Goal: Information Seeking & Learning: Learn about a topic

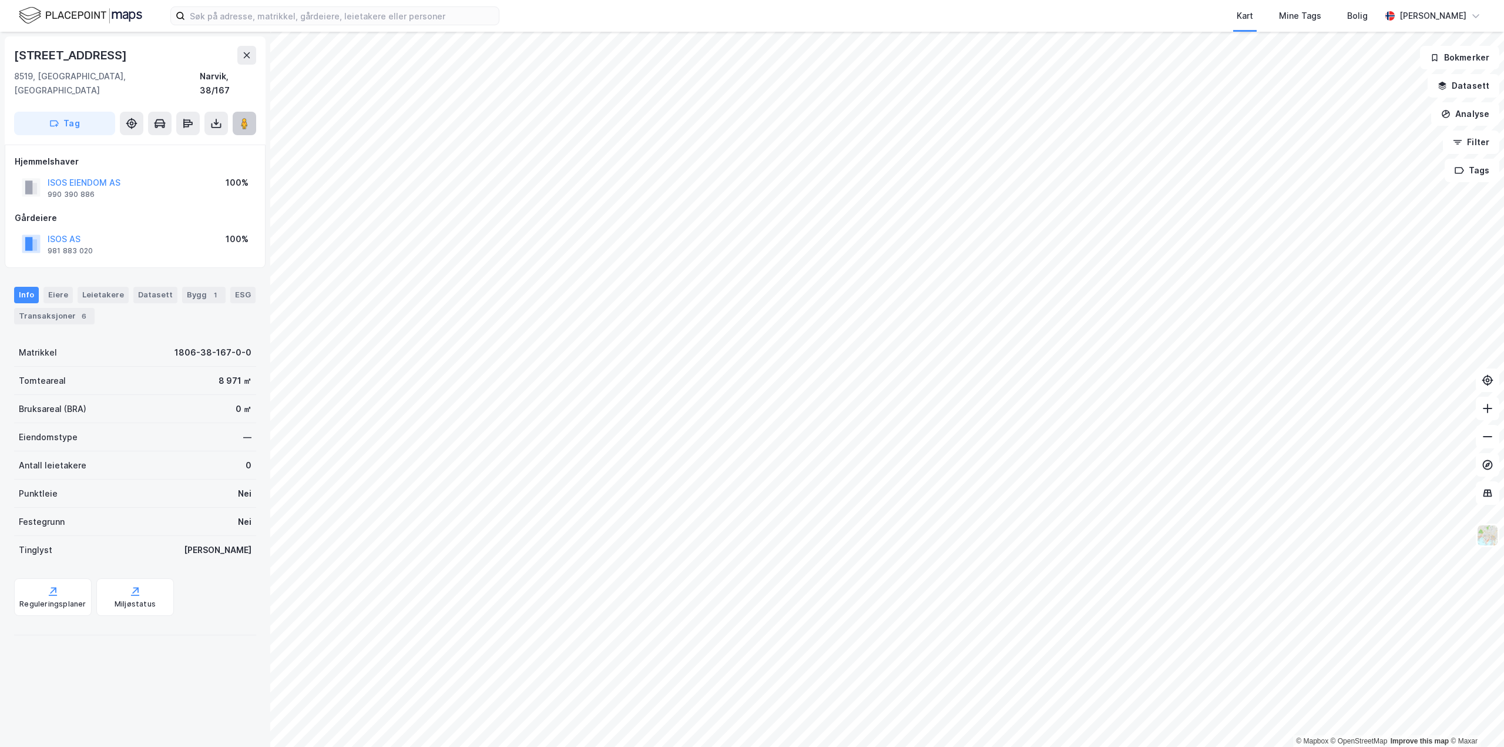
click at [239, 118] on icon at bounding box center [245, 124] width 12 height 12
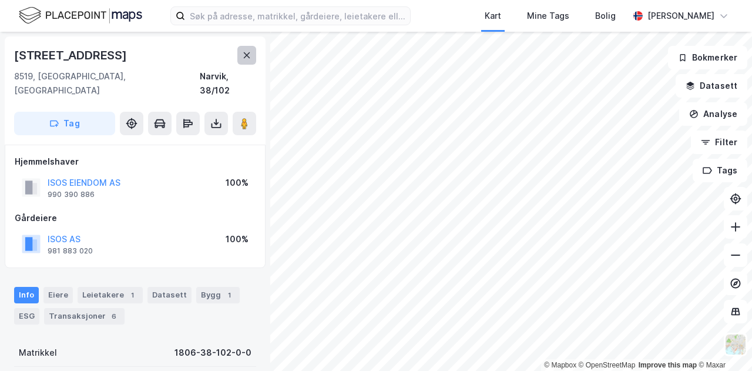
click at [244, 58] on icon at bounding box center [247, 55] width 6 height 6
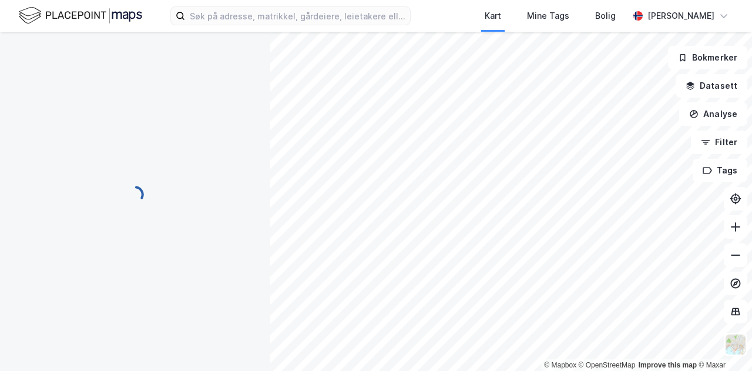
scroll to position [26, 0]
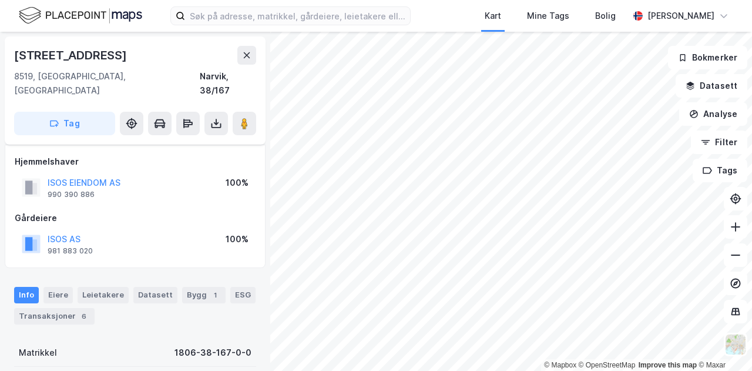
scroll to position [26, 0]
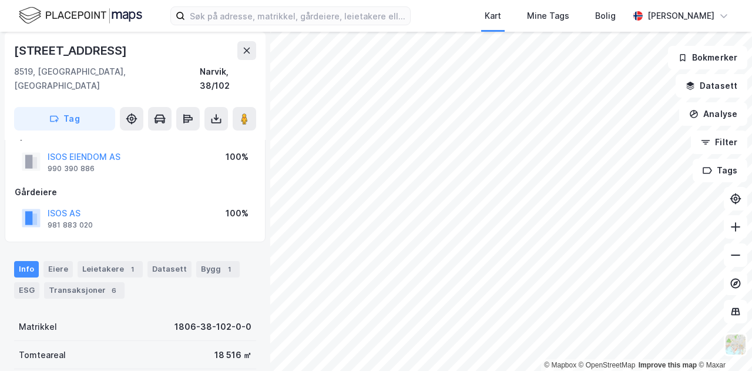
scroll to position [26, 0]
click at [247, 113] on image at bounding box center [244, 119] width 7 height 12
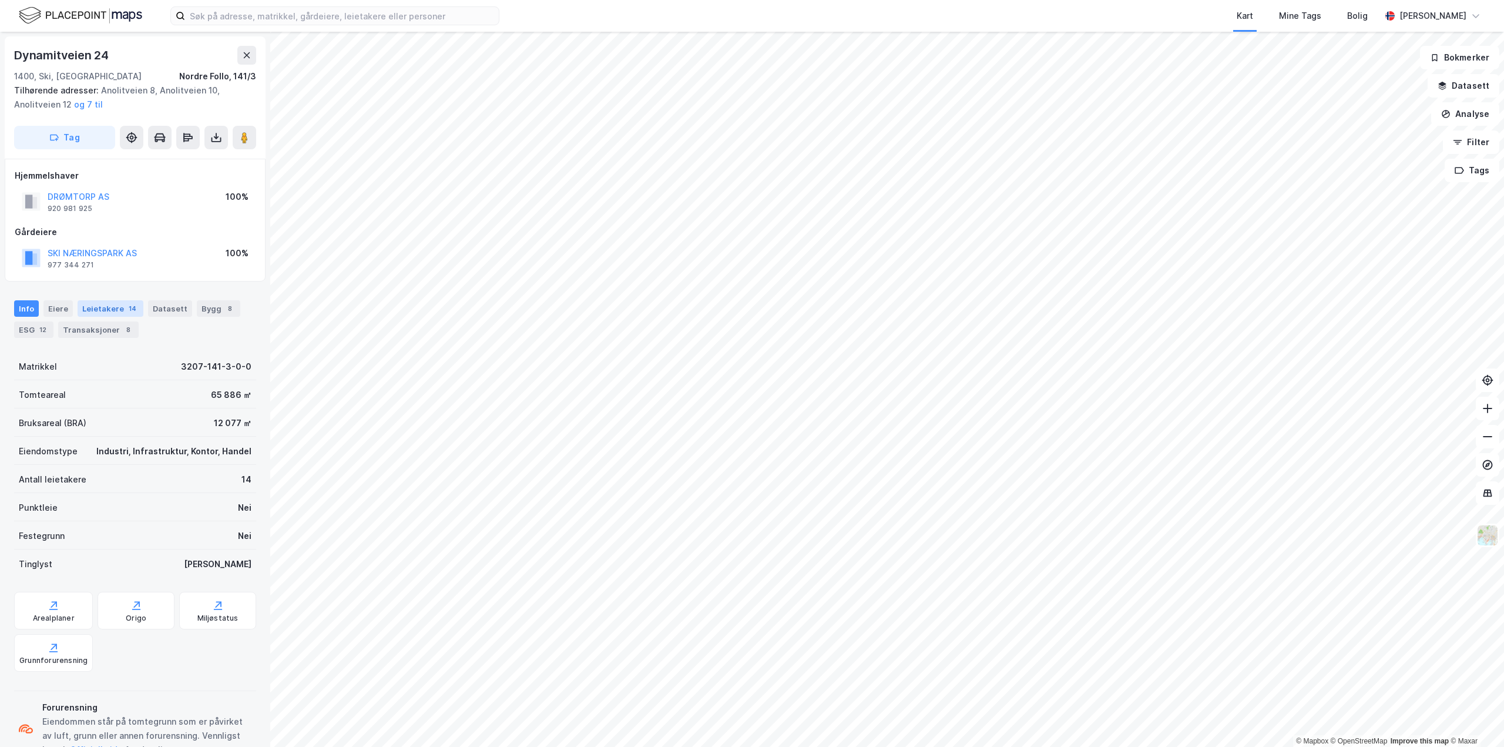
click at [121, 313] on div "Leietakere 14" at bounding box center [111, 308] width 66 height 16
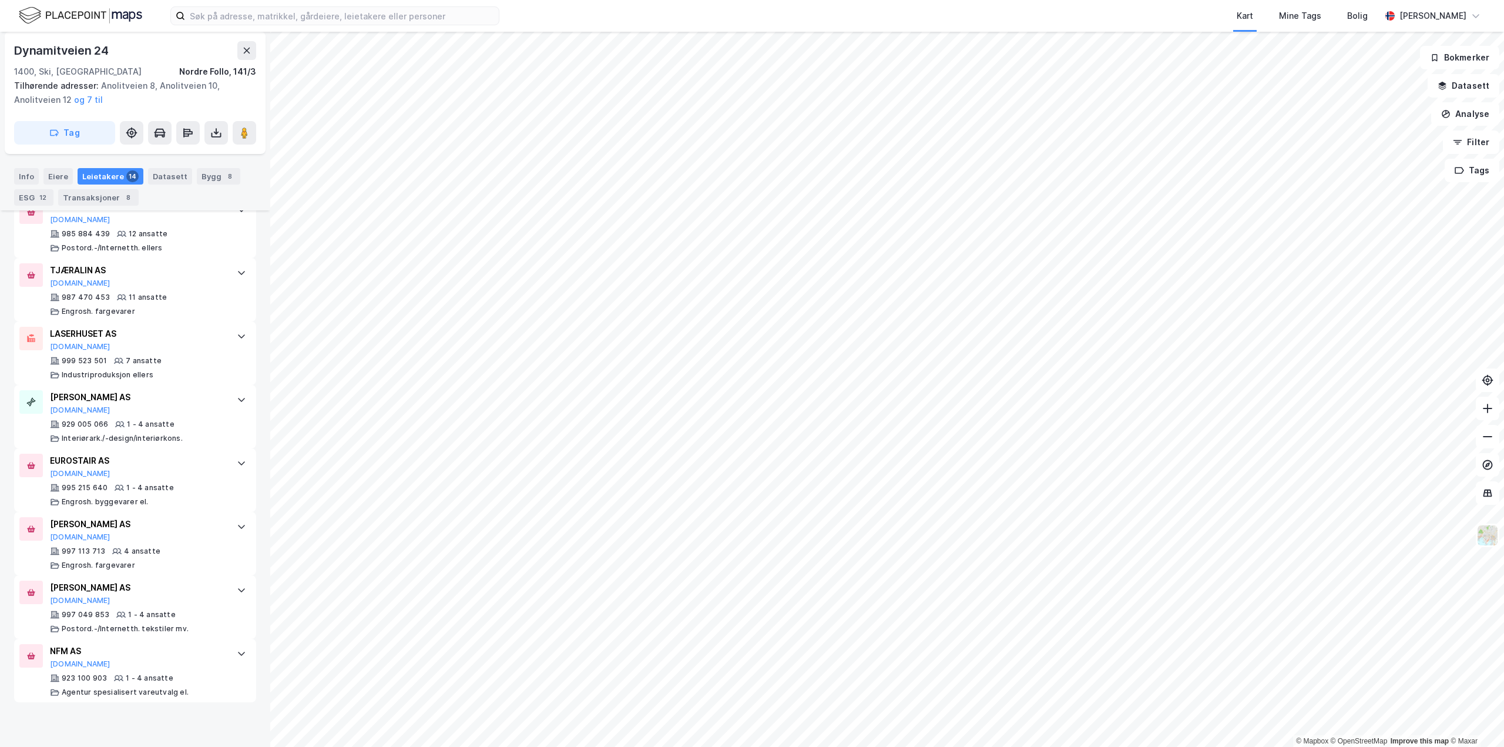
scroll to position [720, 0]
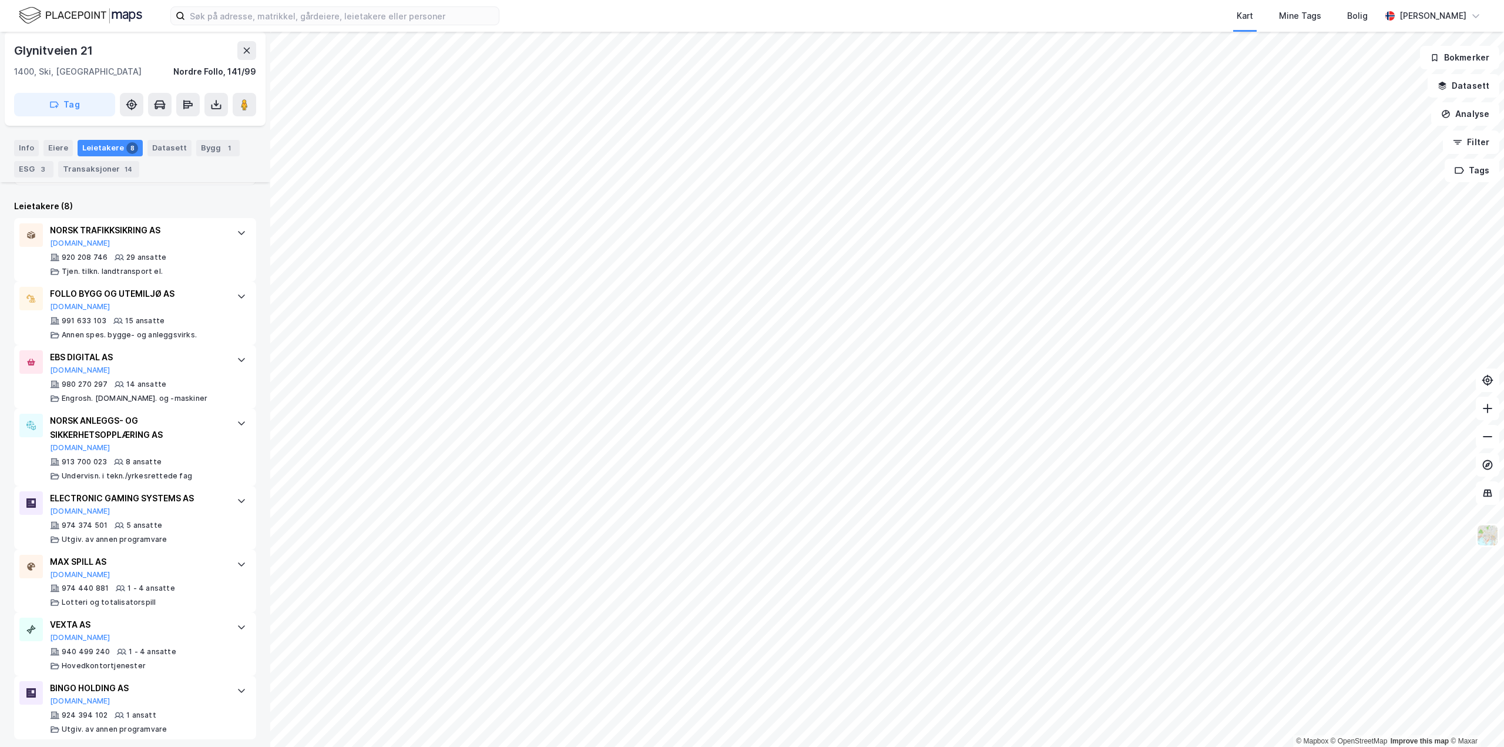
scroll to position [325, 0]
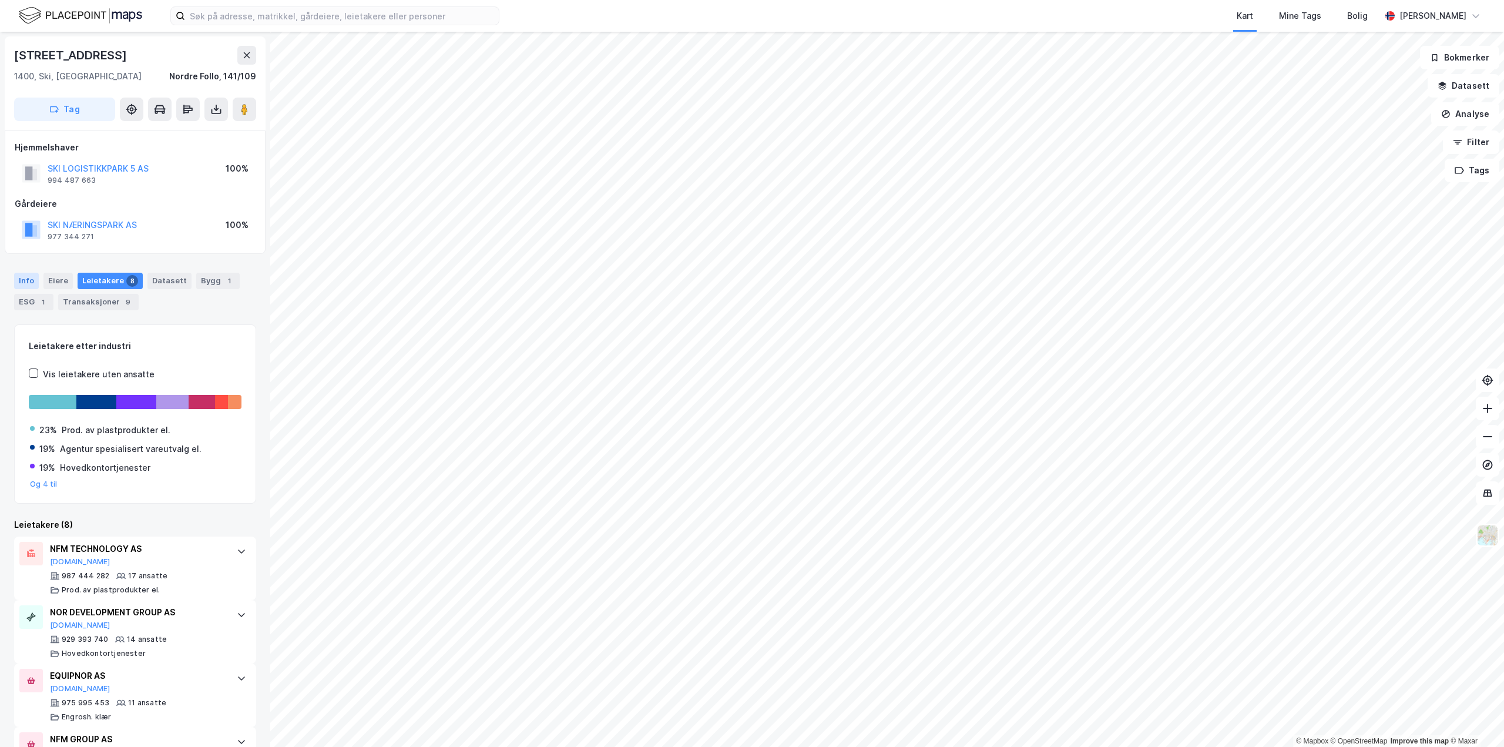
click at [26, 278] on div "Info" at bounding box center [26, 281] width 25 height 16
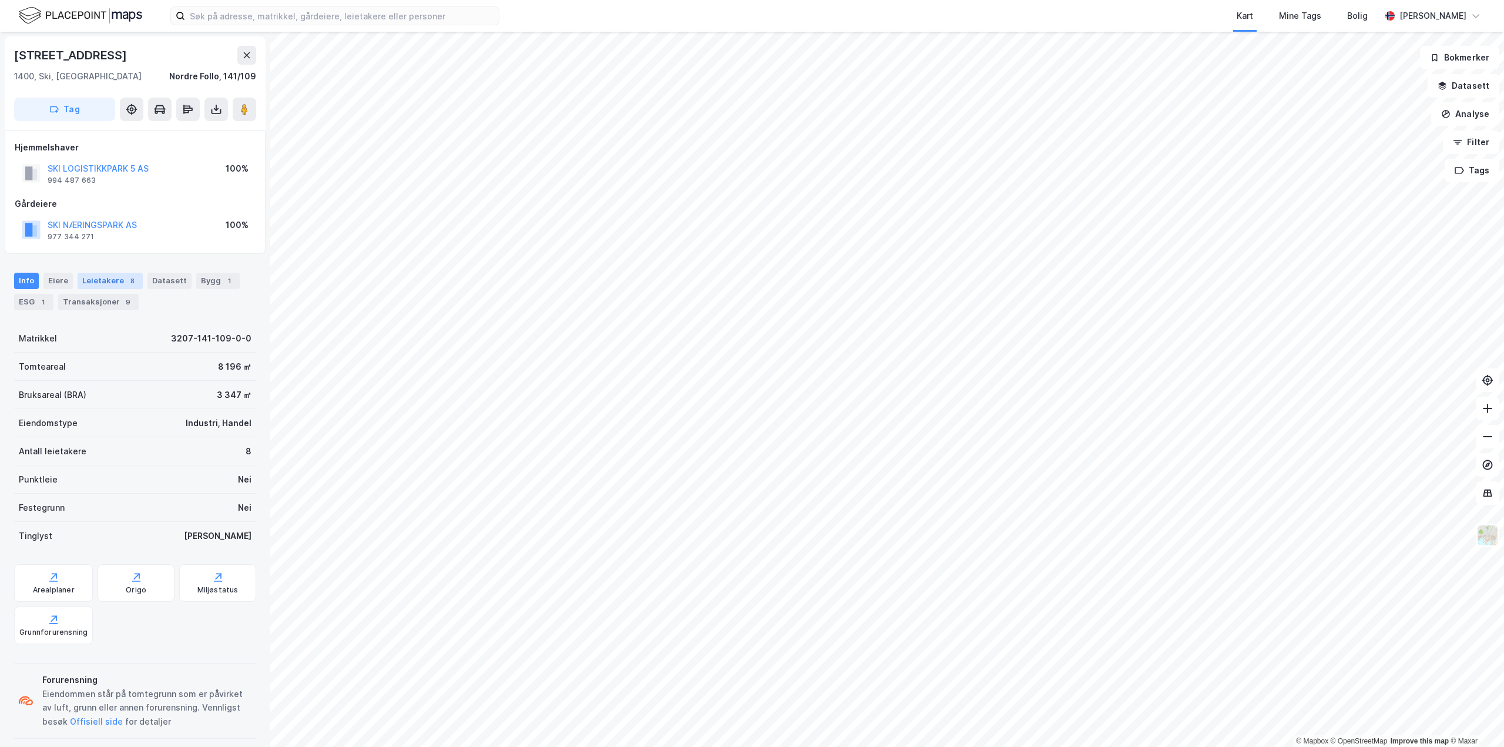
click at [82, 278] on div "Leietakere 8" at bounding box center [110, 281] width 65 height 16
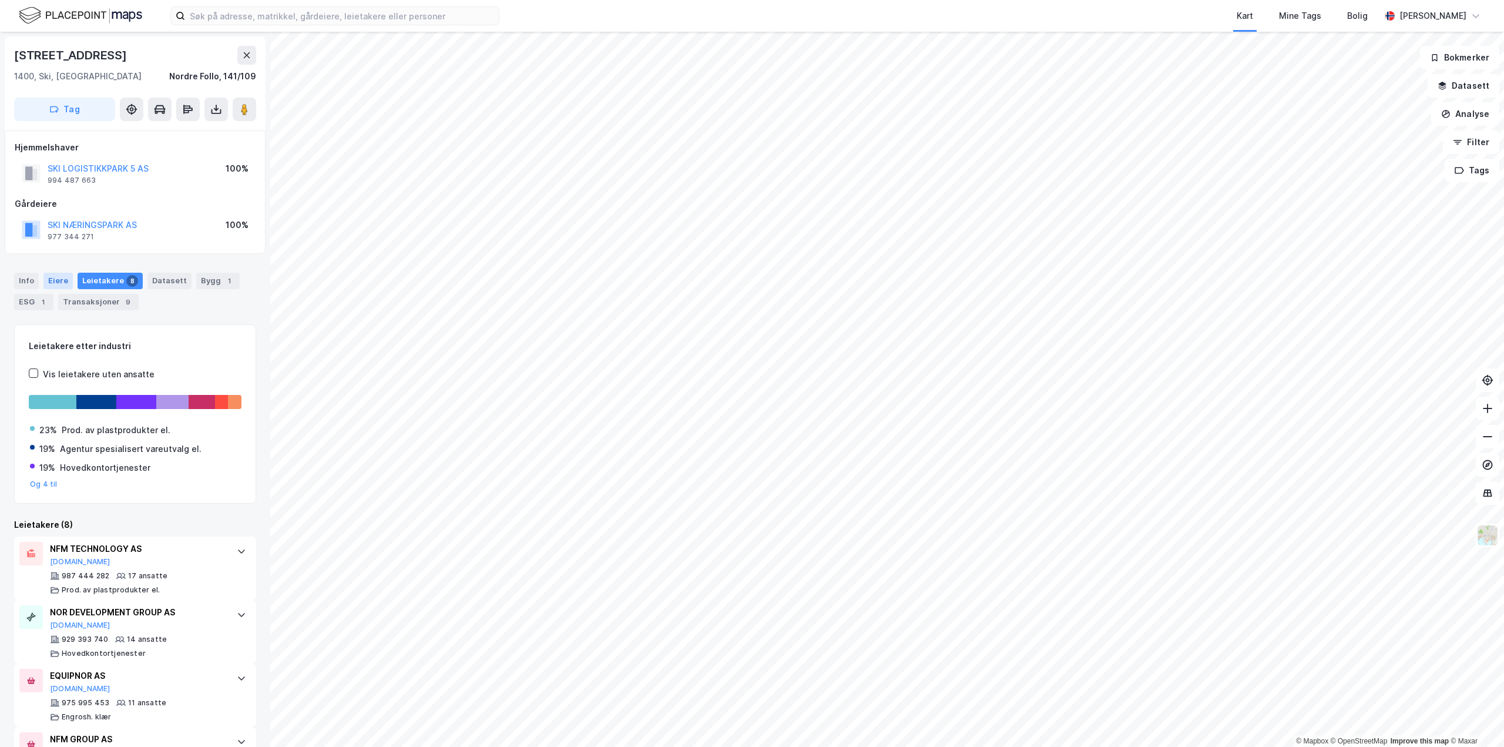
click at [50, 281] on div "Eiere" at bounding box center [57, 281] width 29 height 16
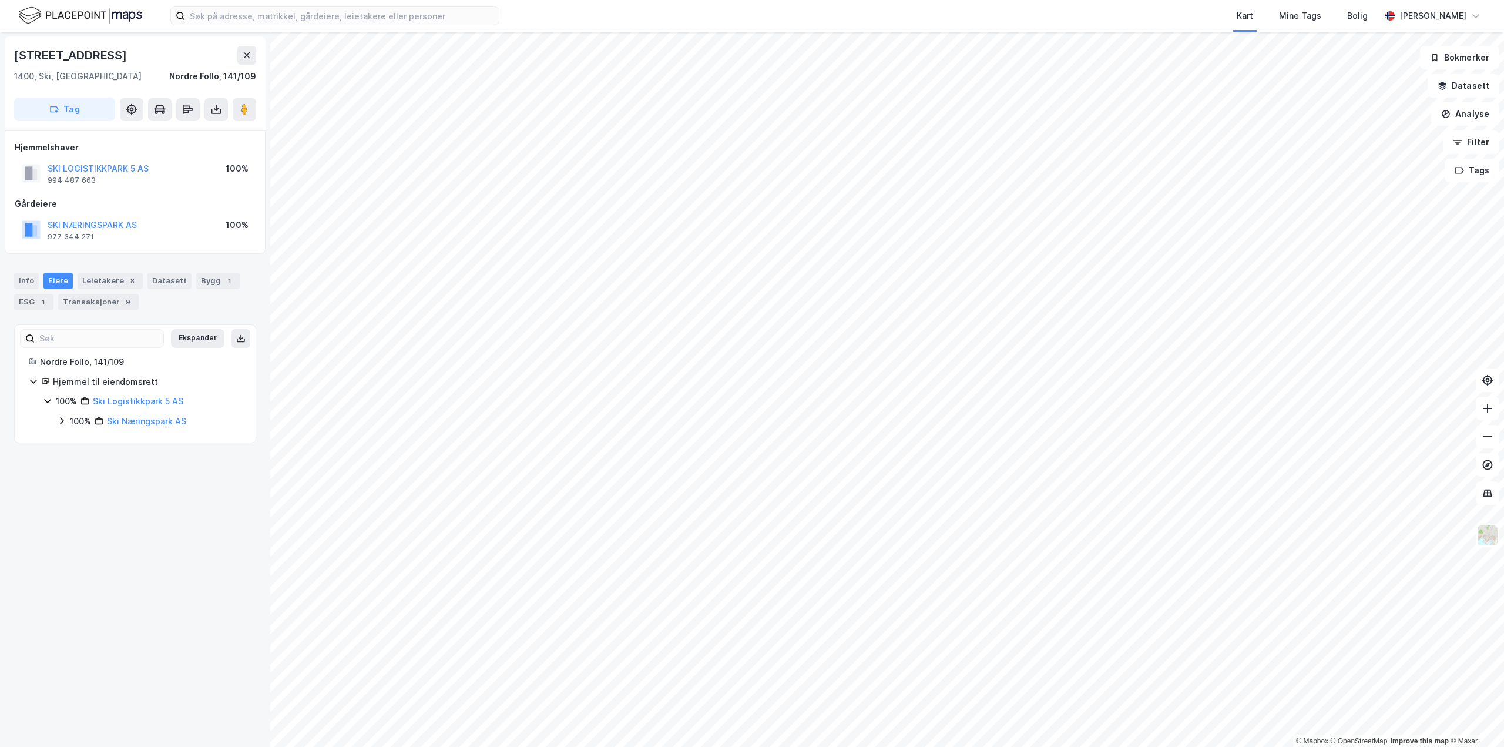
click at [64, 419] on icon at bounding box center [61, 420] width 9 height 9
click at [108, 398] on link "Ski Logistikkpark 5 AS" at bounding box center [138, 401] width 90 height 10
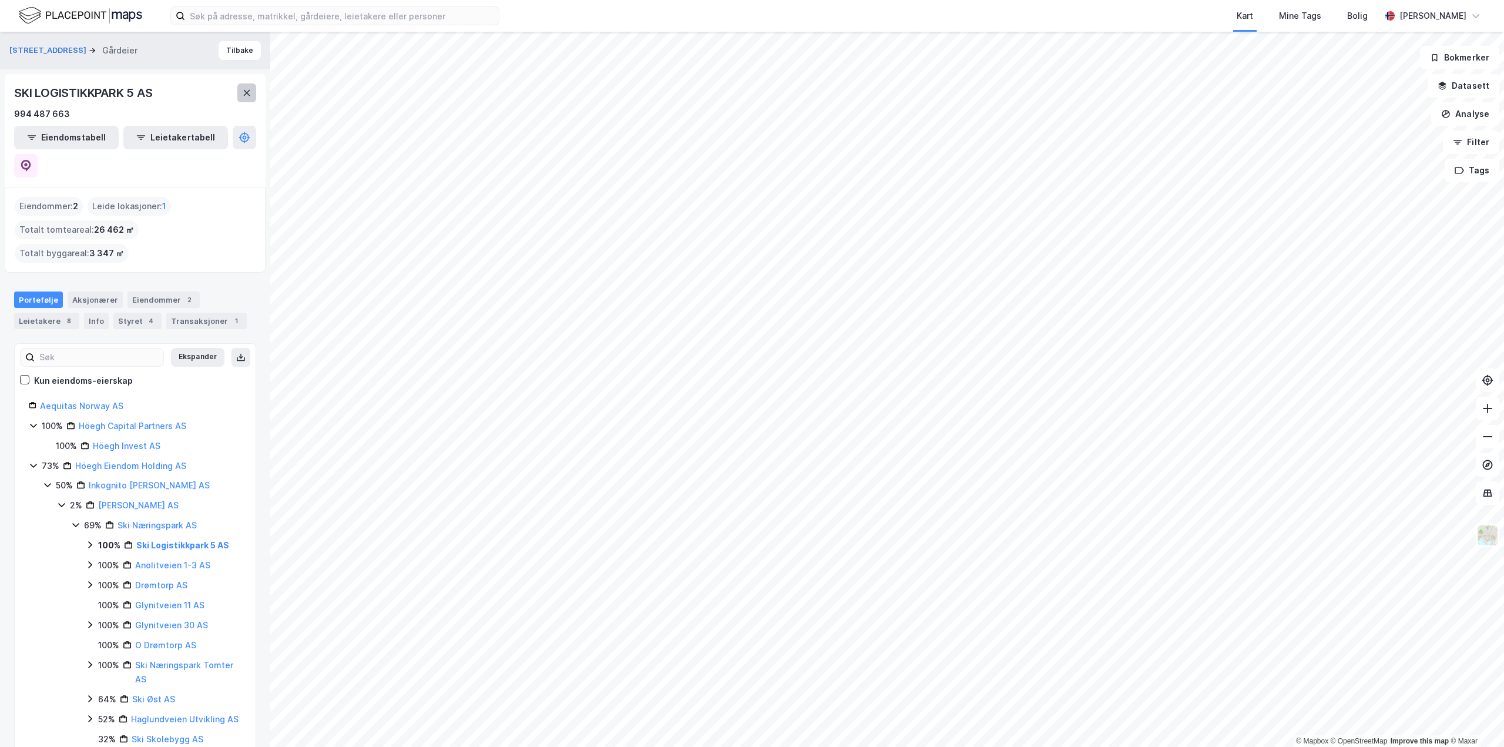
click at [246, 86] on button at bounding box center [246, 92] width 19 height 19
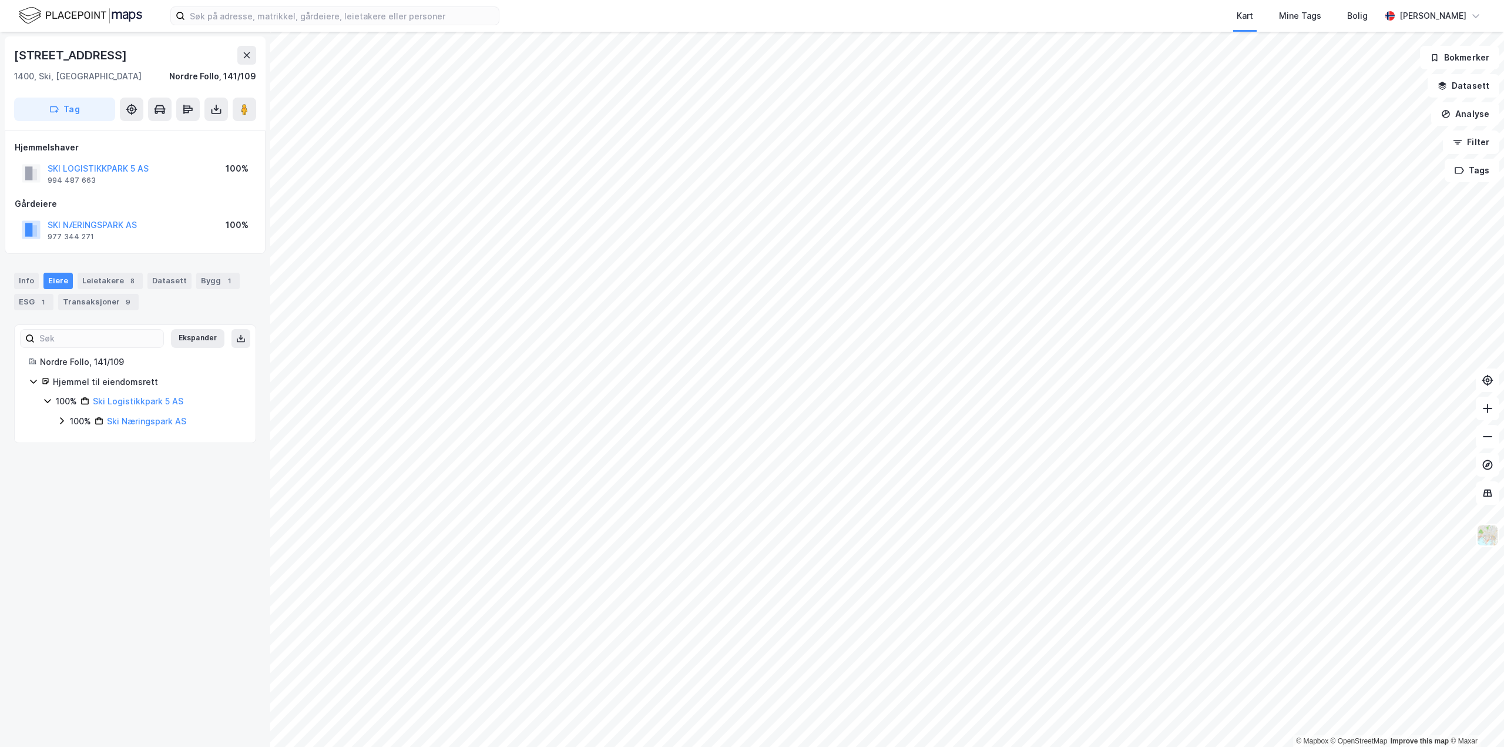
click at [53, 419] on div "100% Ski Logistikkpark 5 AS 100% Ski Næringspark AS" at bounding box center [142, 411] width 199 height 34
click at [58, 419] on icon at bounding box center [61, 420] width 9 height 9
click at [31, 279] on div "Info" at bounding box center [26, 281] width 25 height 16
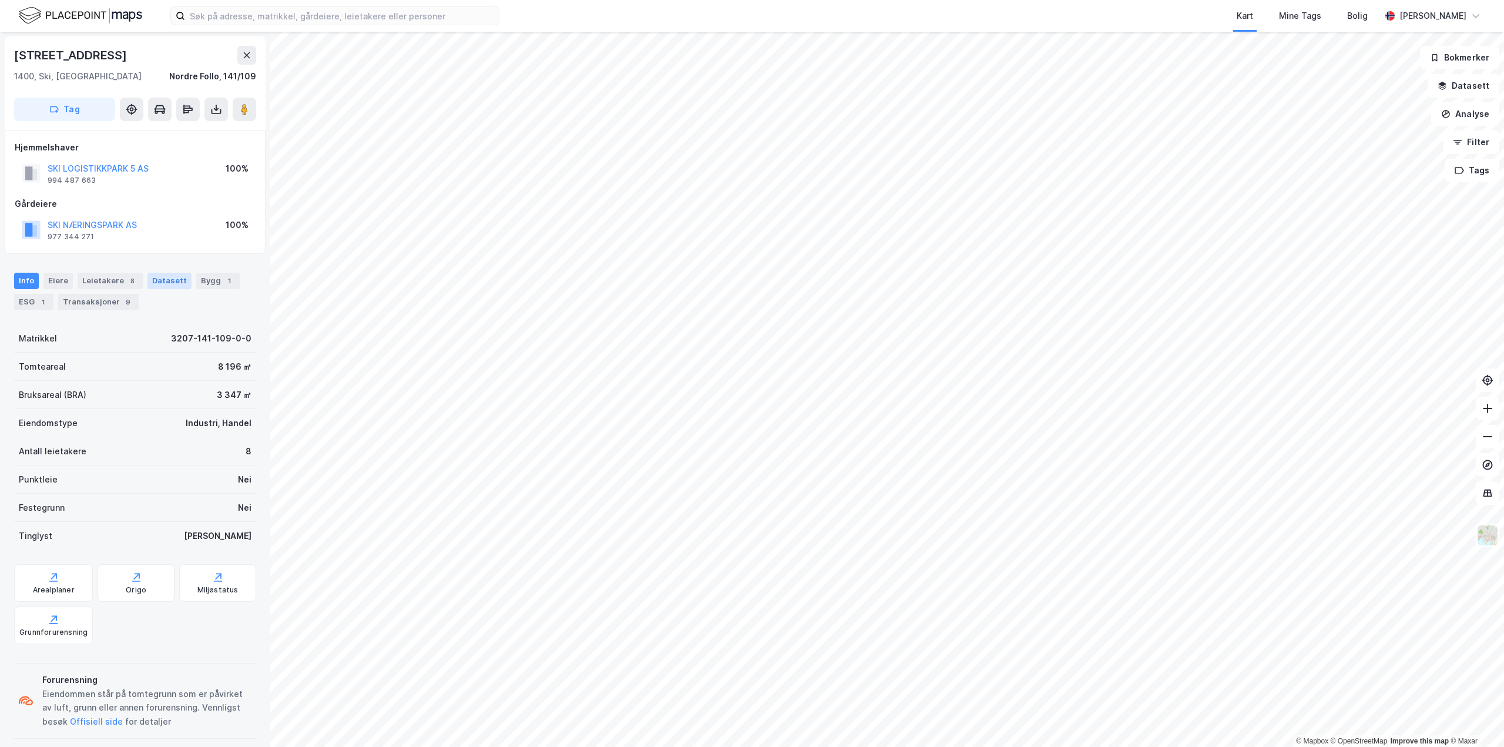
click at [167, 283] on div "Datasett" at bounding box center [169, 281] width 44 height 16
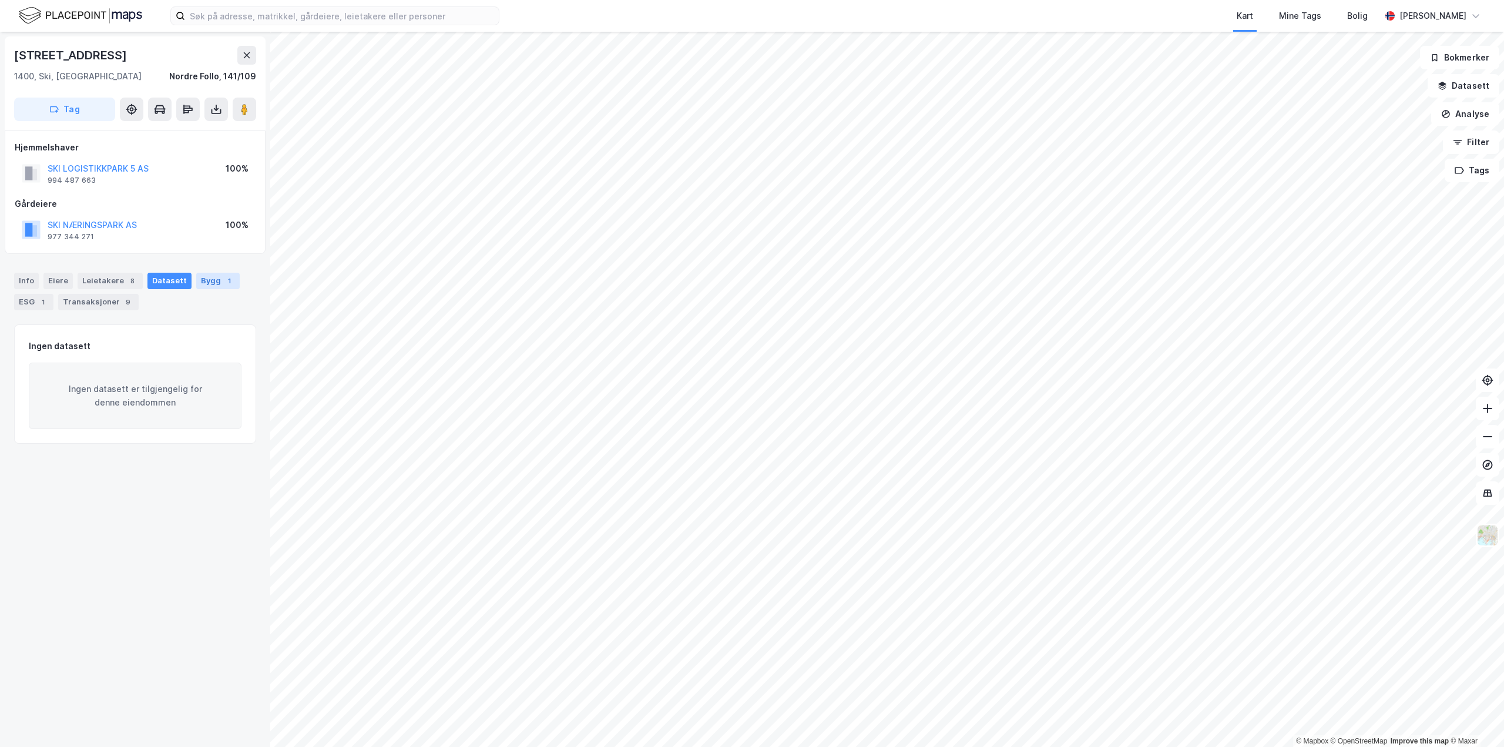
click at [199, 283] on div "Bygg 1" at bounding box center [217, 281] width 43 height 16
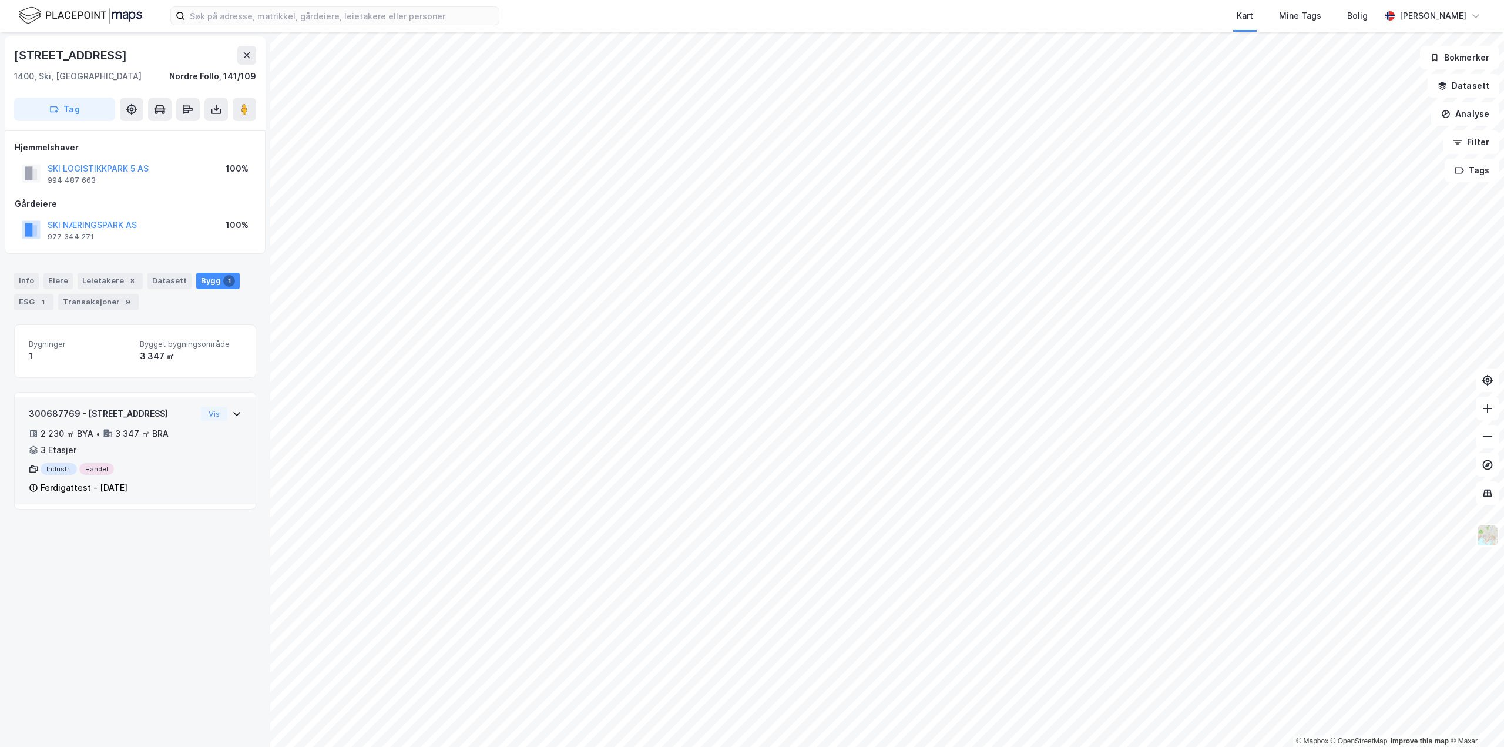
click at [153, 430] on div "3 347 ㎡ BRA" at bounding box center [141, 434] width 53 height 14
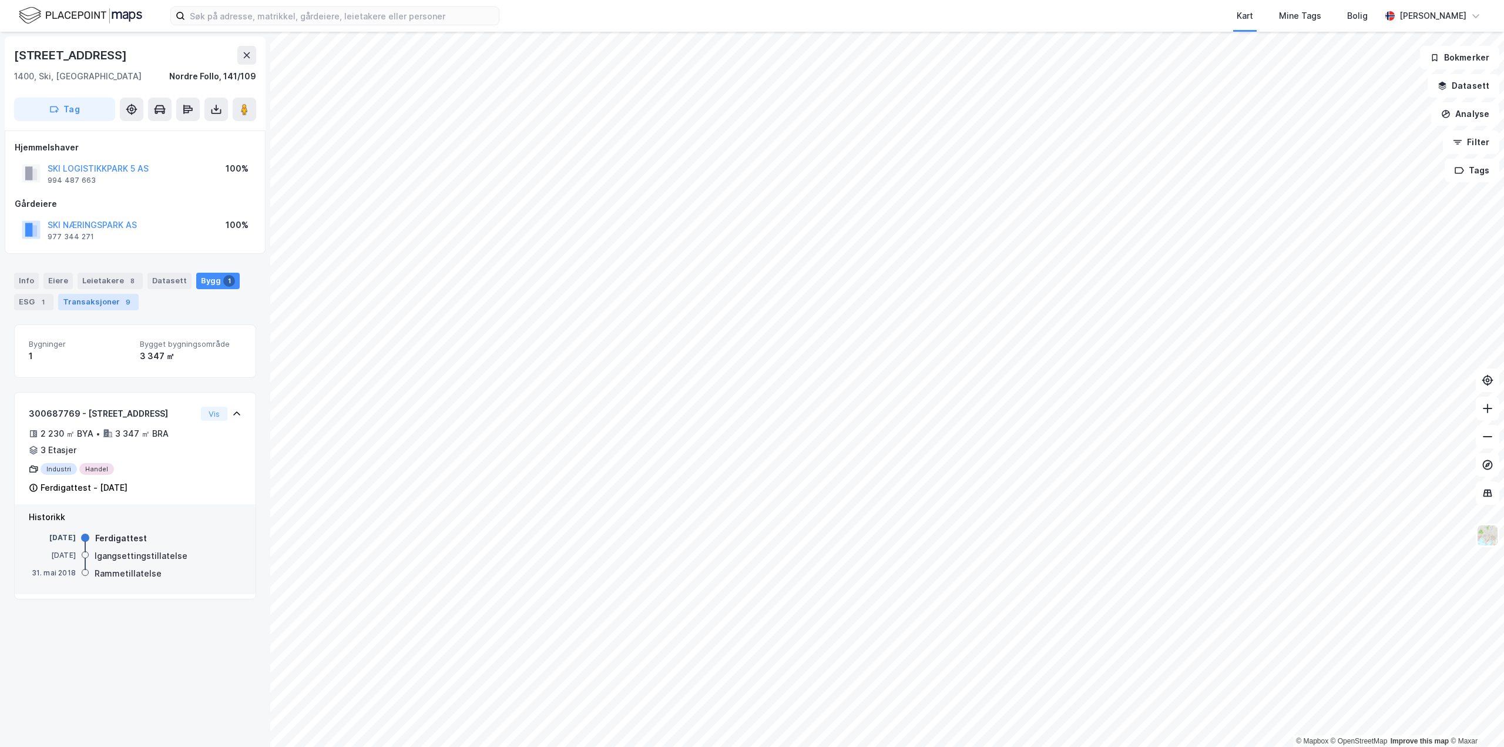
click at [93, 303] on div "Transaksjoner 9" at bounding box center [98, 302] width 80 height 16
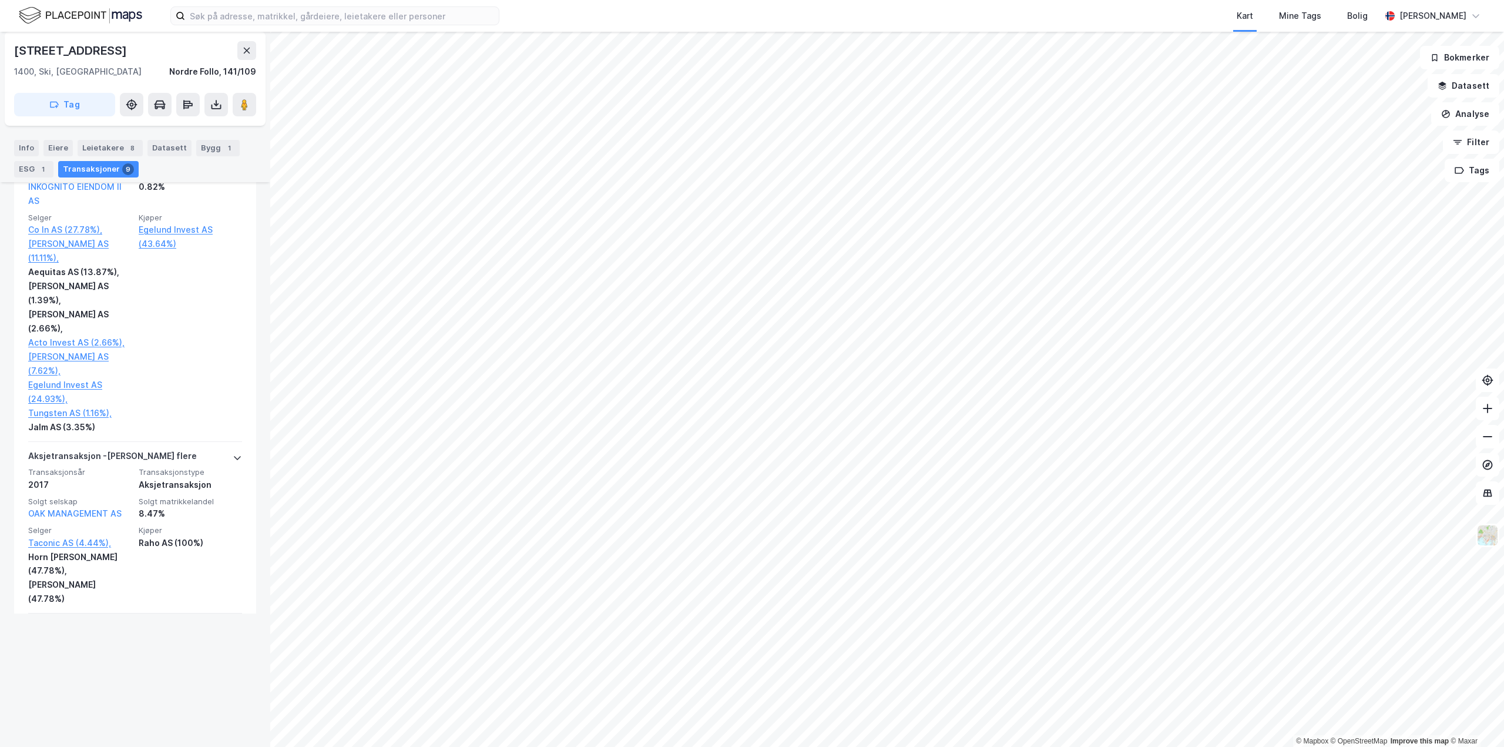
scroll to position [608, 0]
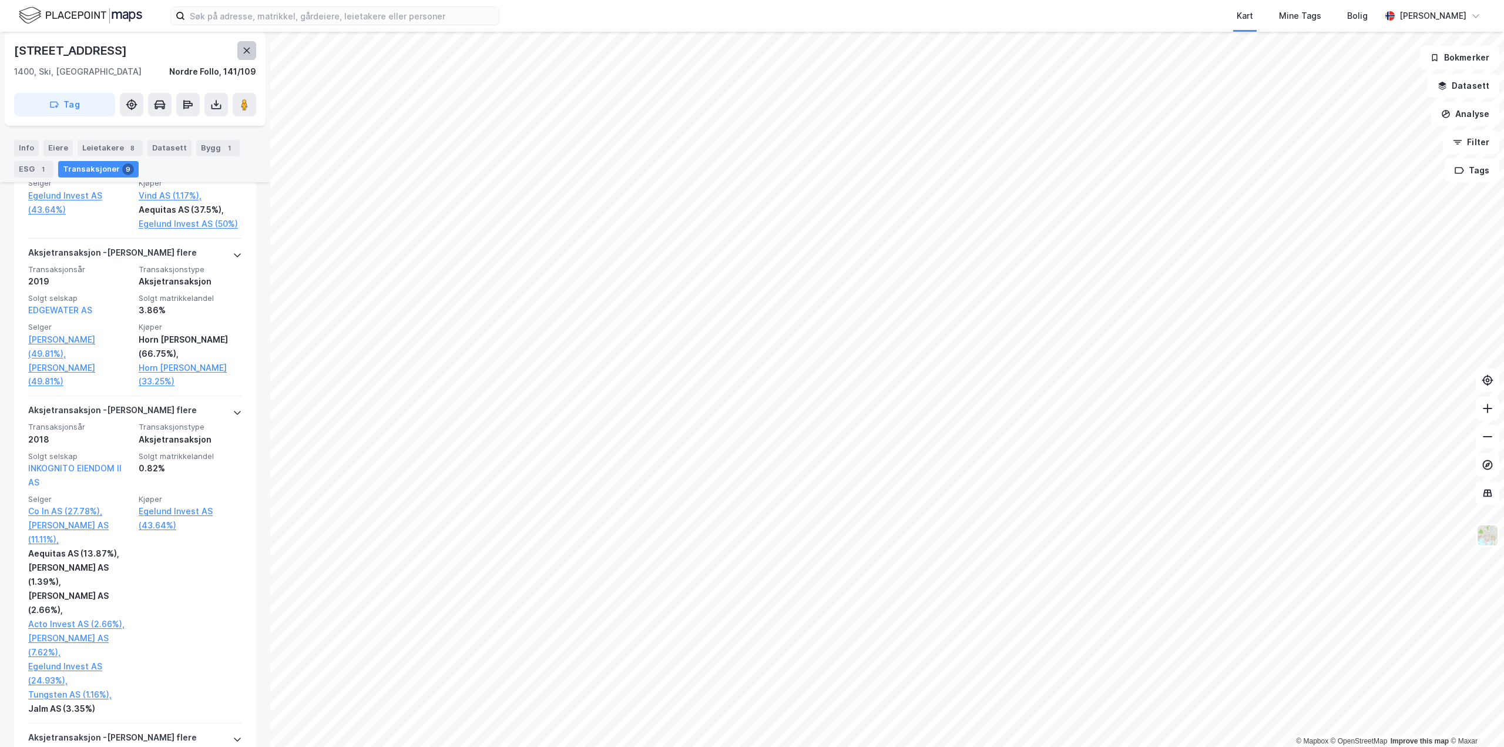
click at [250, 56] on button at bounding box center [246, 50] width 19 height 19
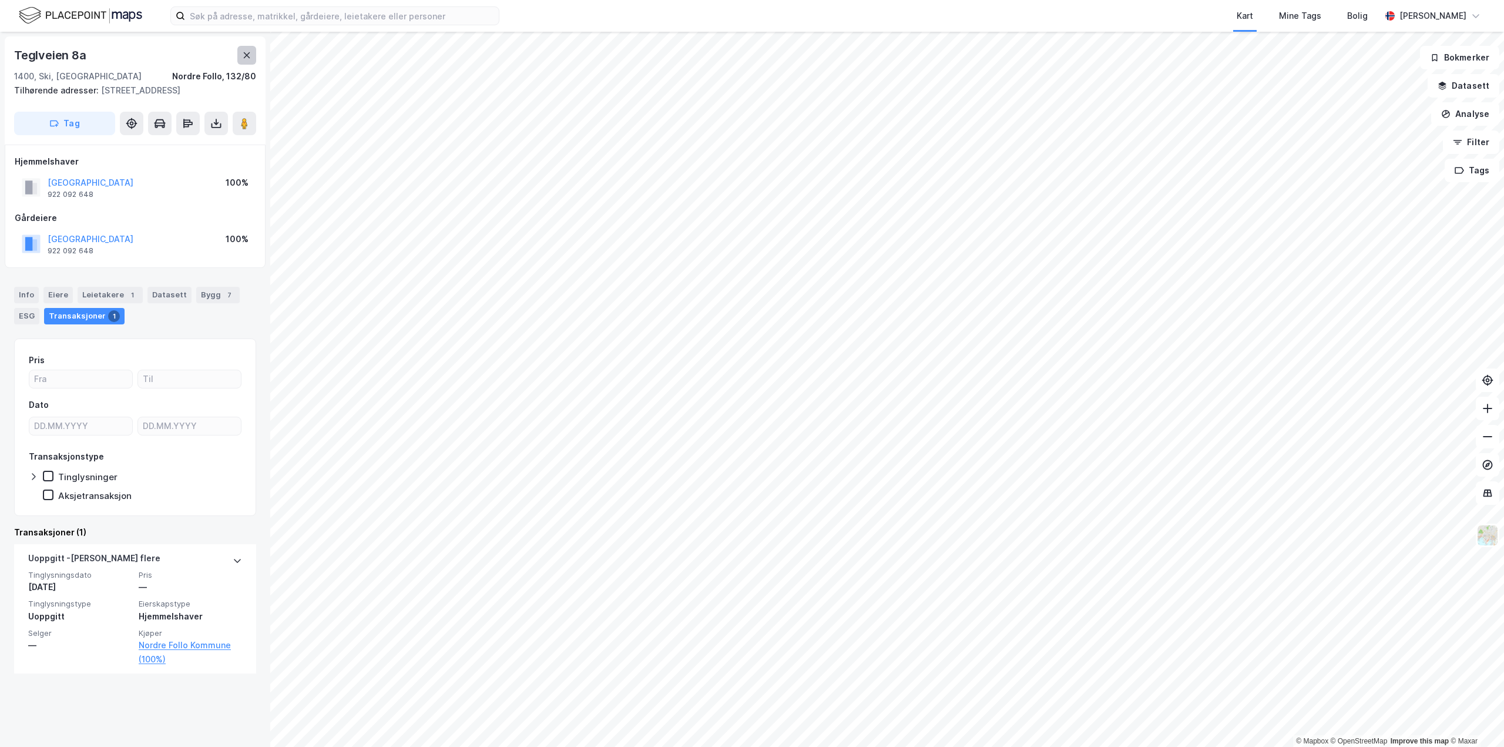
click at [241, 57] on button at bounding box center [246, 55] width 19 height 19
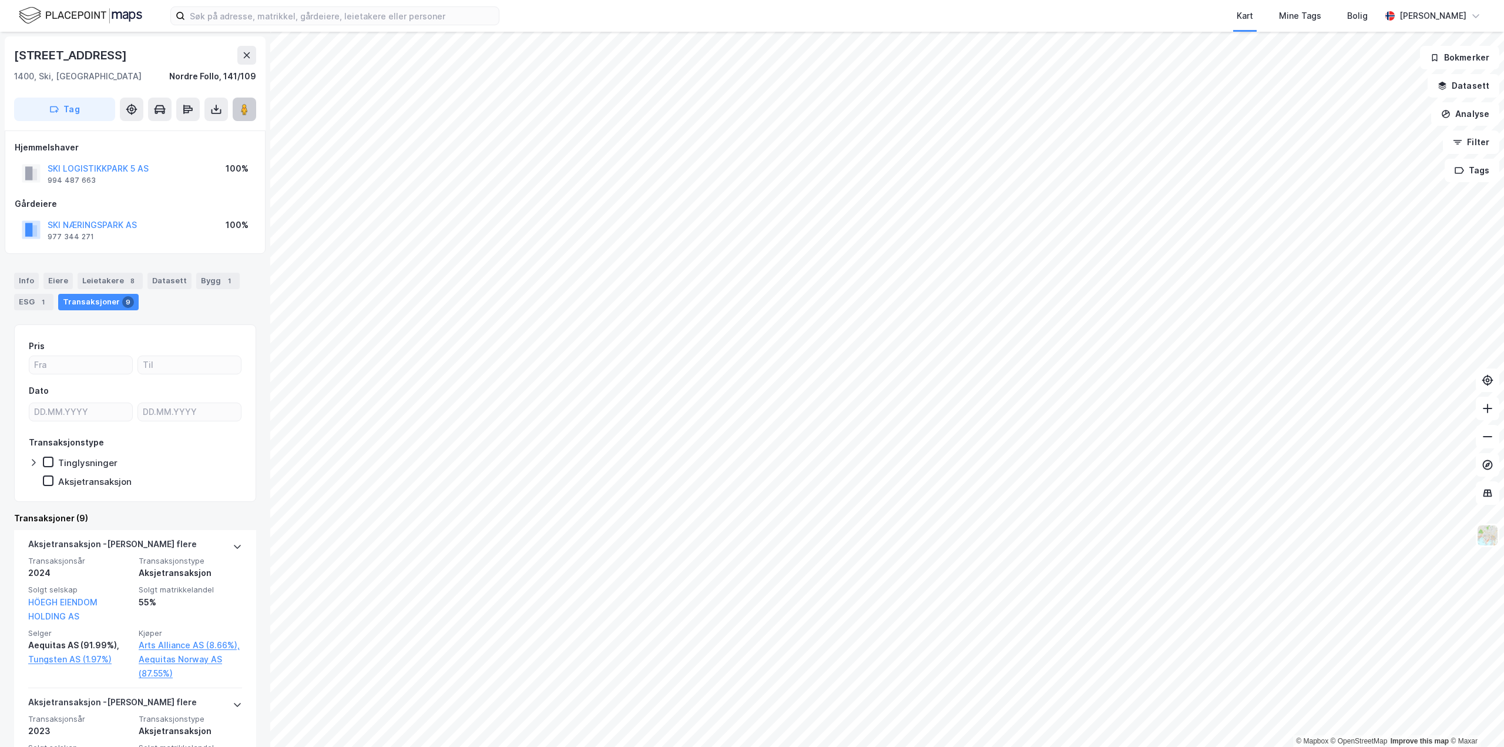
click at [244, 108] on image at bounding box center [244, 109] width 7 height 12
click at [297, 7] on input at bounding box center [342, 16] width 314 height 18
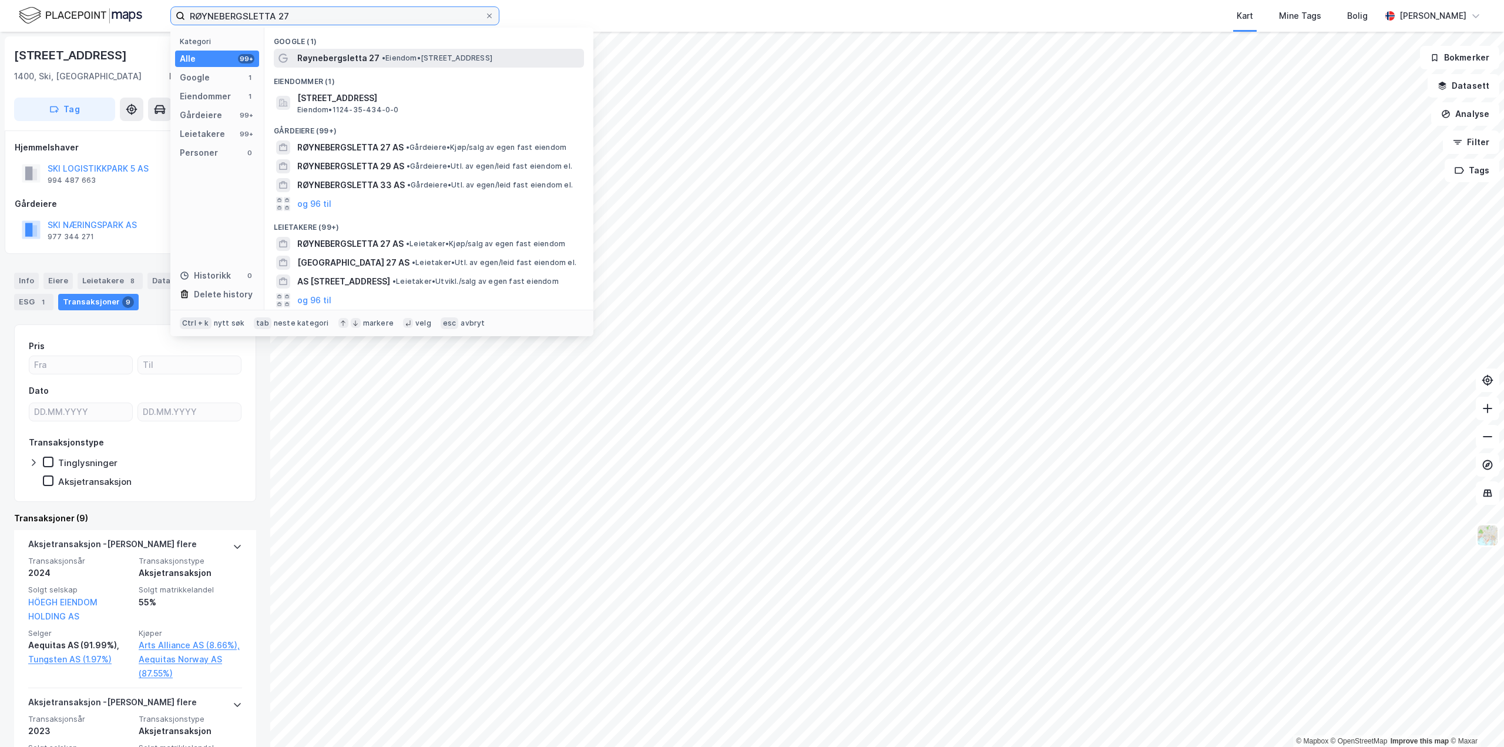
type input "RØYNEBERGSLETTA 27"
click at [348, 56] on span "Røynebergsletta 27" at bounding box center [338, 58] width 82 height 14
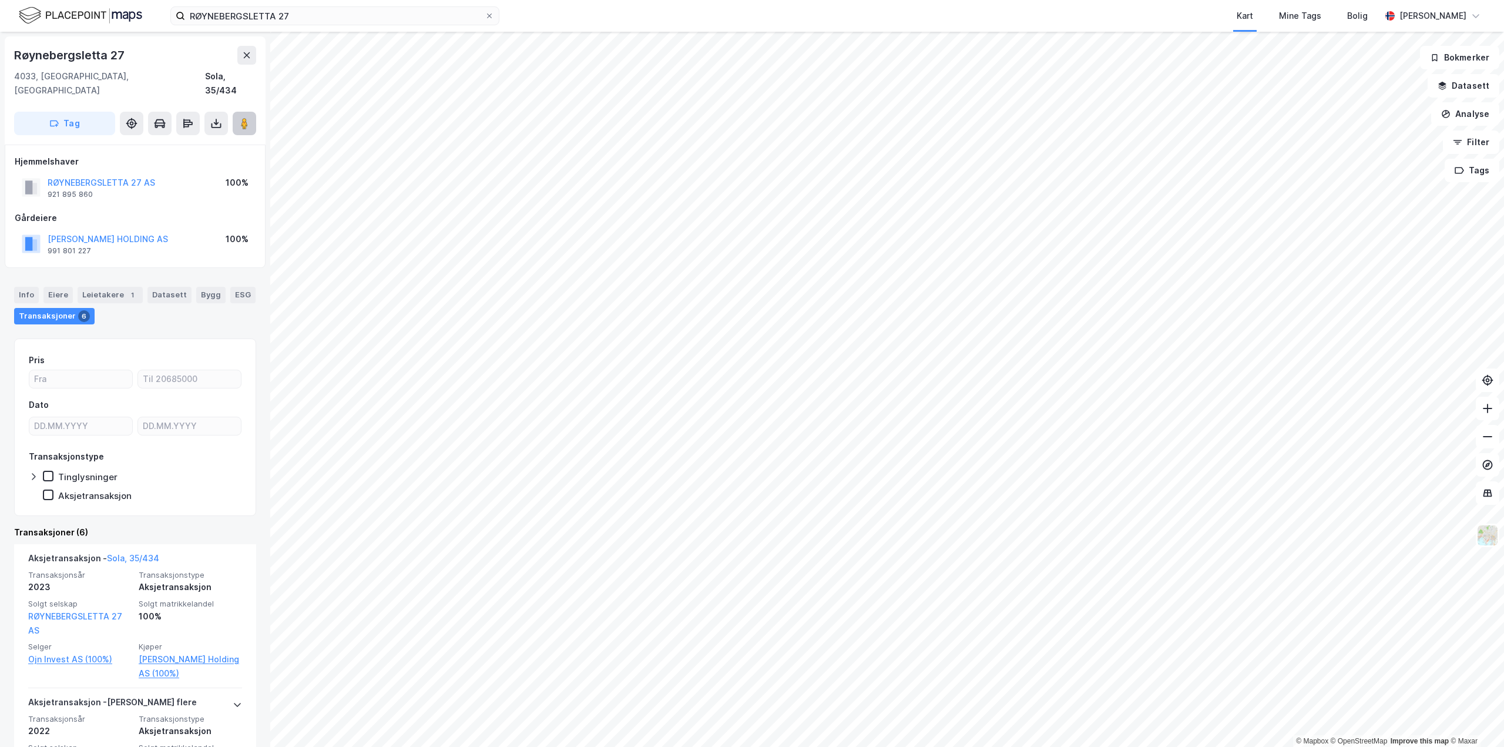
click at [241, 118] on icon at bounding box center [245, 124] width 12 height 12
click at [223, 328] on div "© Mapbox © OpenStreetMap Improve this map © Maxar [STREET_ADDRESS], Rogaland So…" at bounding box center [752, 389] width 1504 height 715
click at [208, 287] on div "Bygg" at bounding box center [210, 295] width 29 height 16
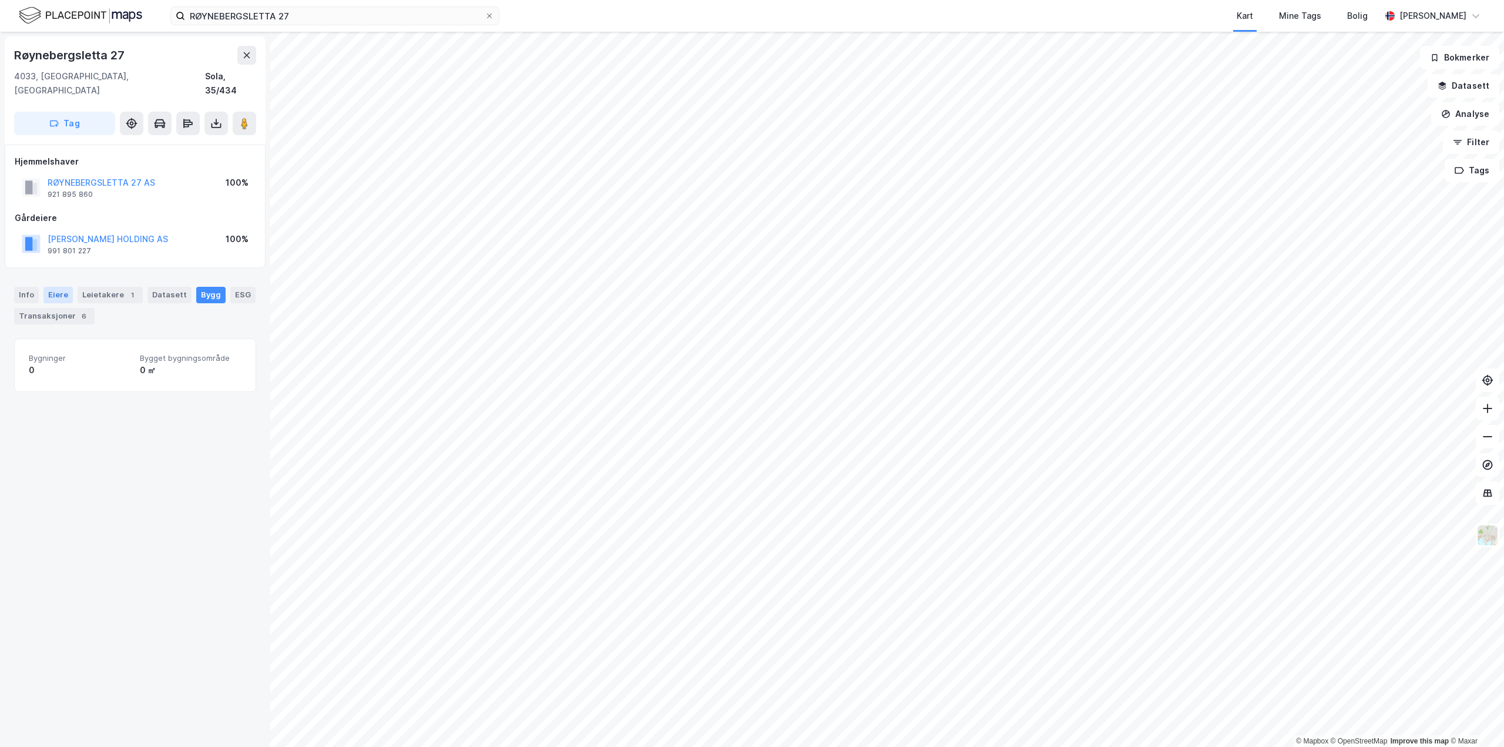
click at [63, 287] on div "Eiere" at bounding box center [57, 295] width 29 height 16
click at [11, 278] on div "Info [PERSON_NAME] 1 Datasett Bygg ESG Transaksjoner 6" at bounding box center [135, 301] width 270 height 56
click at [18, 287] on div "Info" at bounding box center [26, 295] width 25 height 16
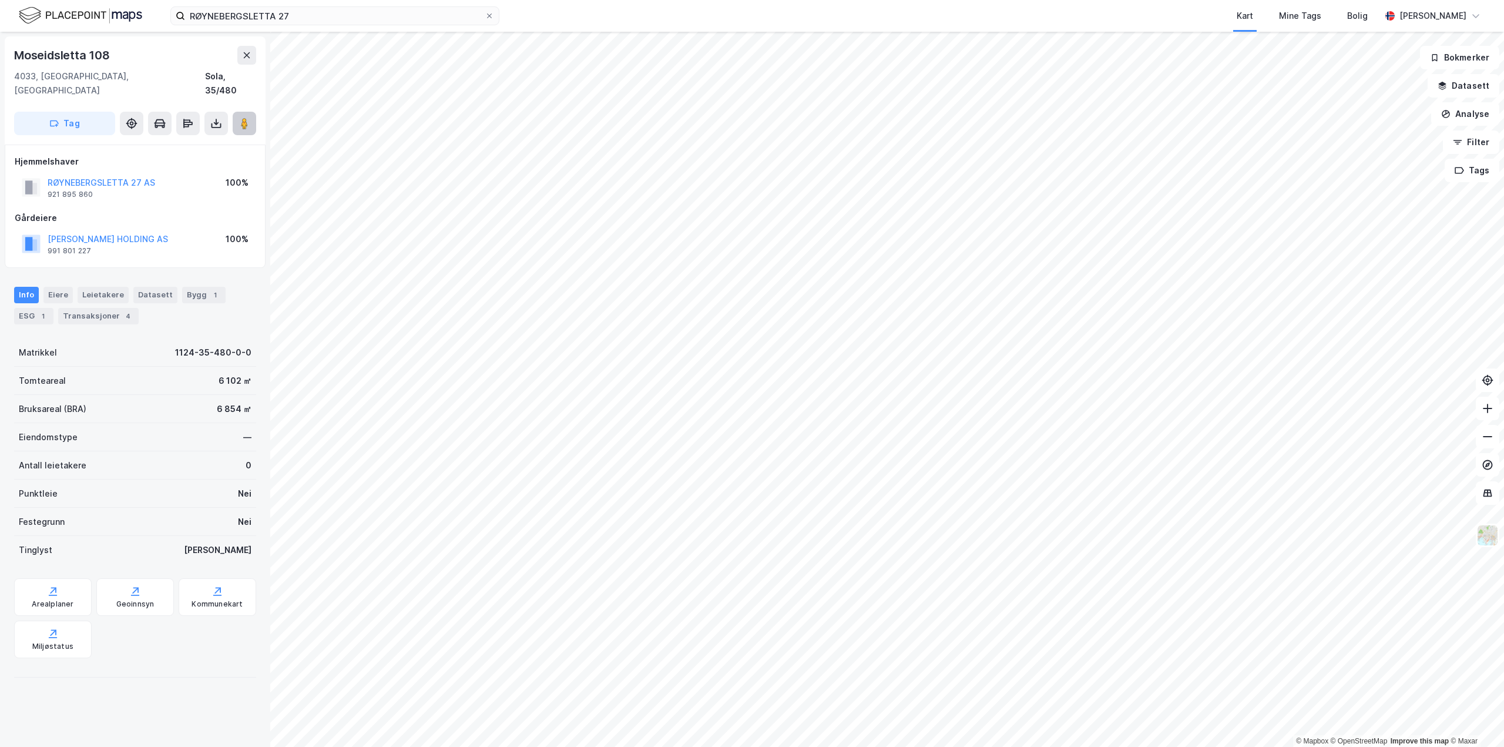
click at [242, 118] on image at bounding box center [244, 124] width 7 height 12
click at [209, 289] on div "1" at bounding box center [215, 295] width 12 height 12
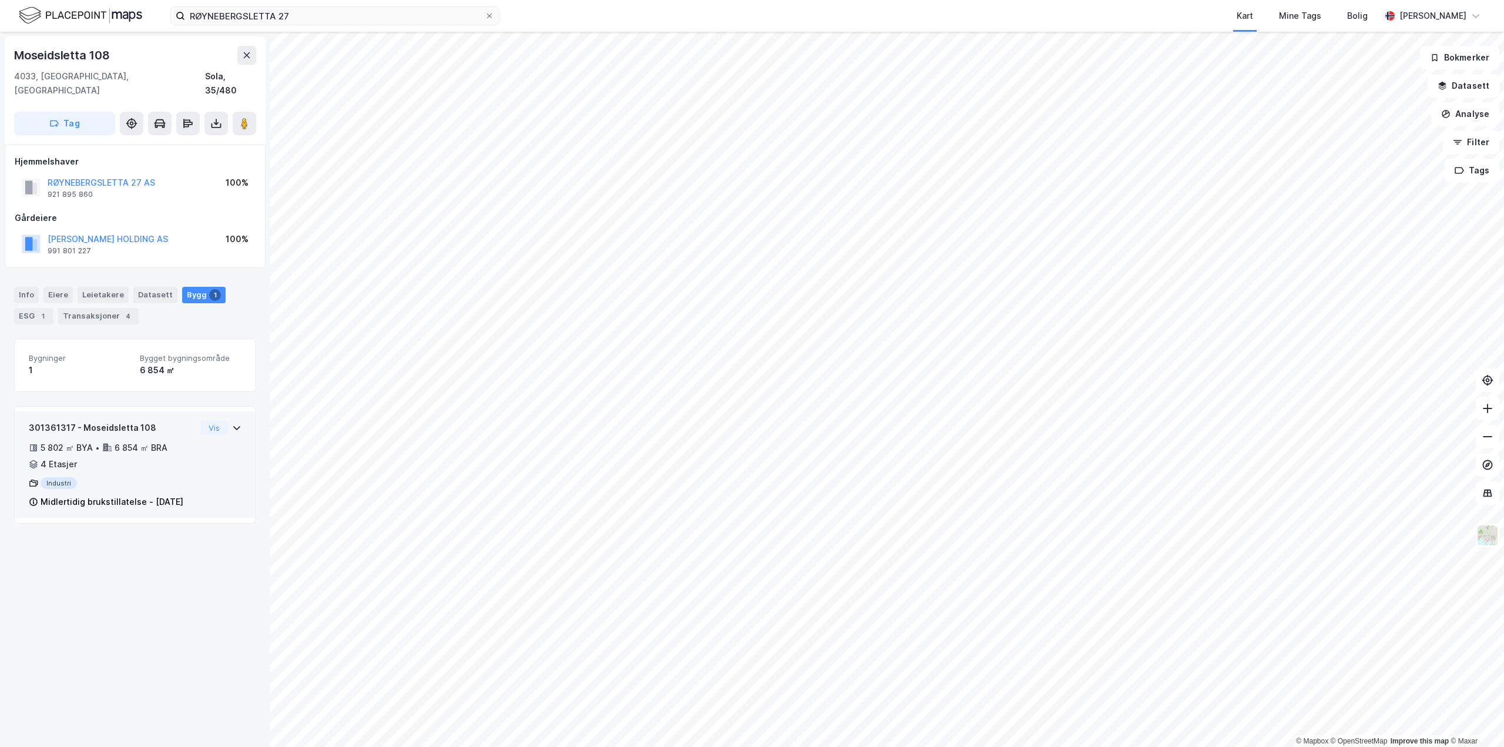
click at [145, 495] on div "Midlertidig brukstillatelse - [DATE]" at bounding box center [112, 502] width 143 height 14
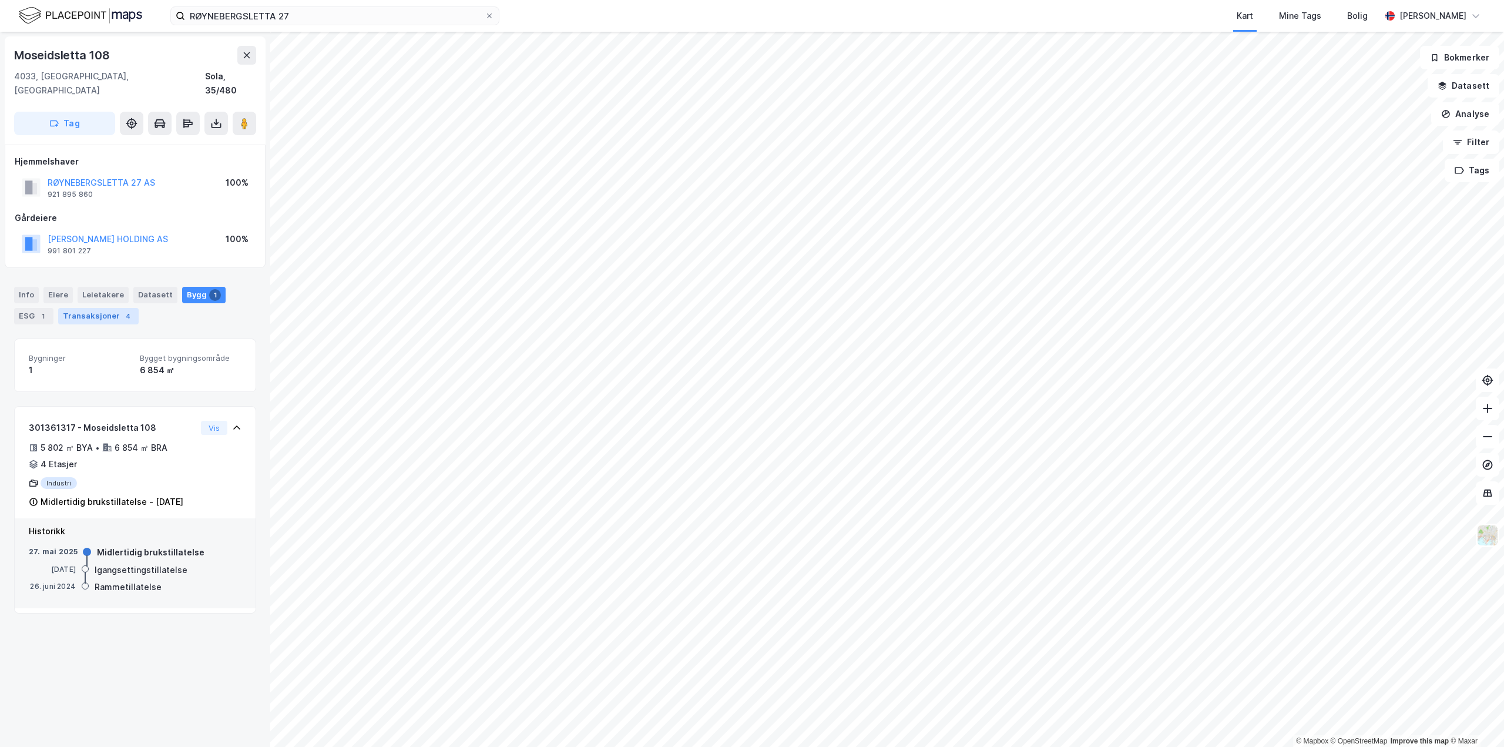
click at [89, 308] on div "Transaksjoner 4" at bounding box center [98, 316] width 80 height 16
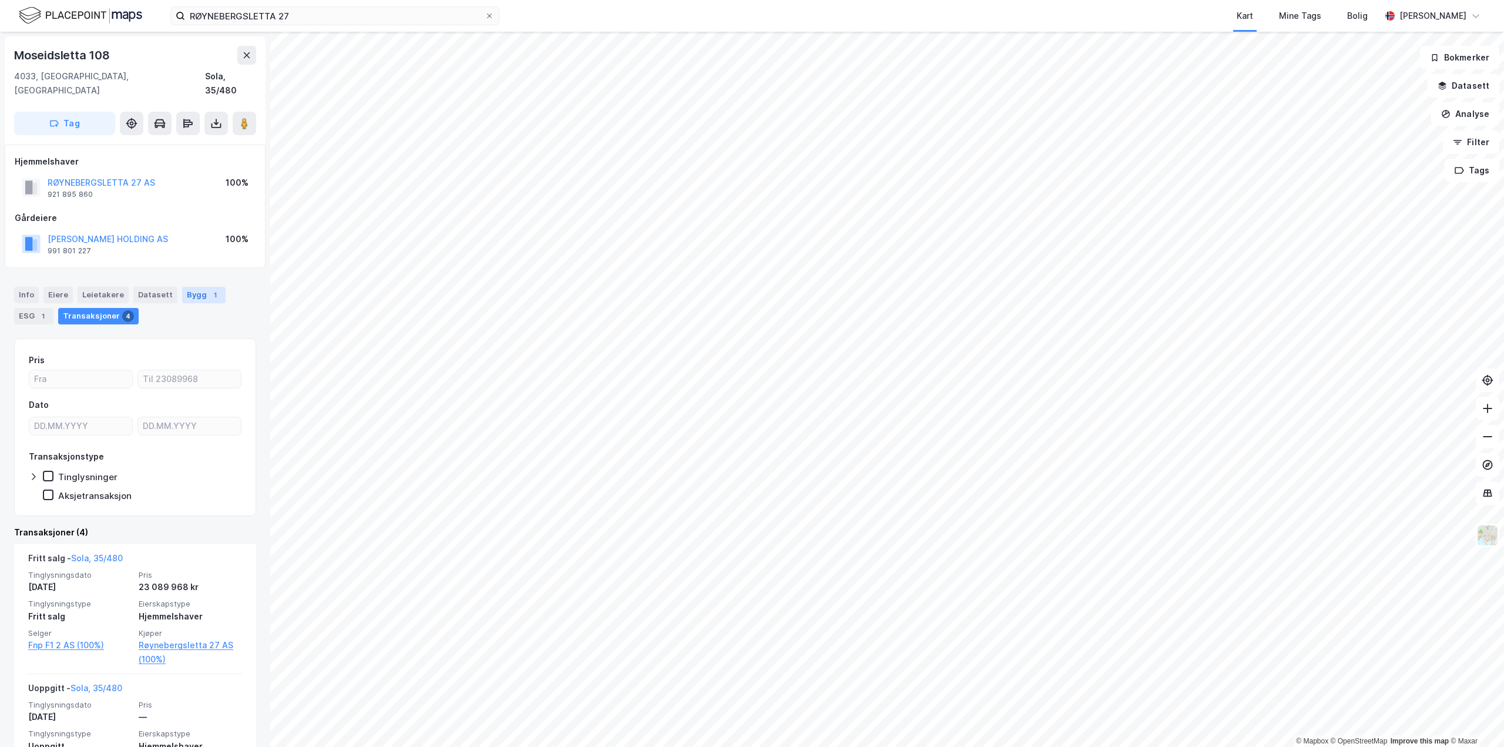
click at [187, 287] on div "Bygg 1" at bounding box center [203, 295] width 43 height 16
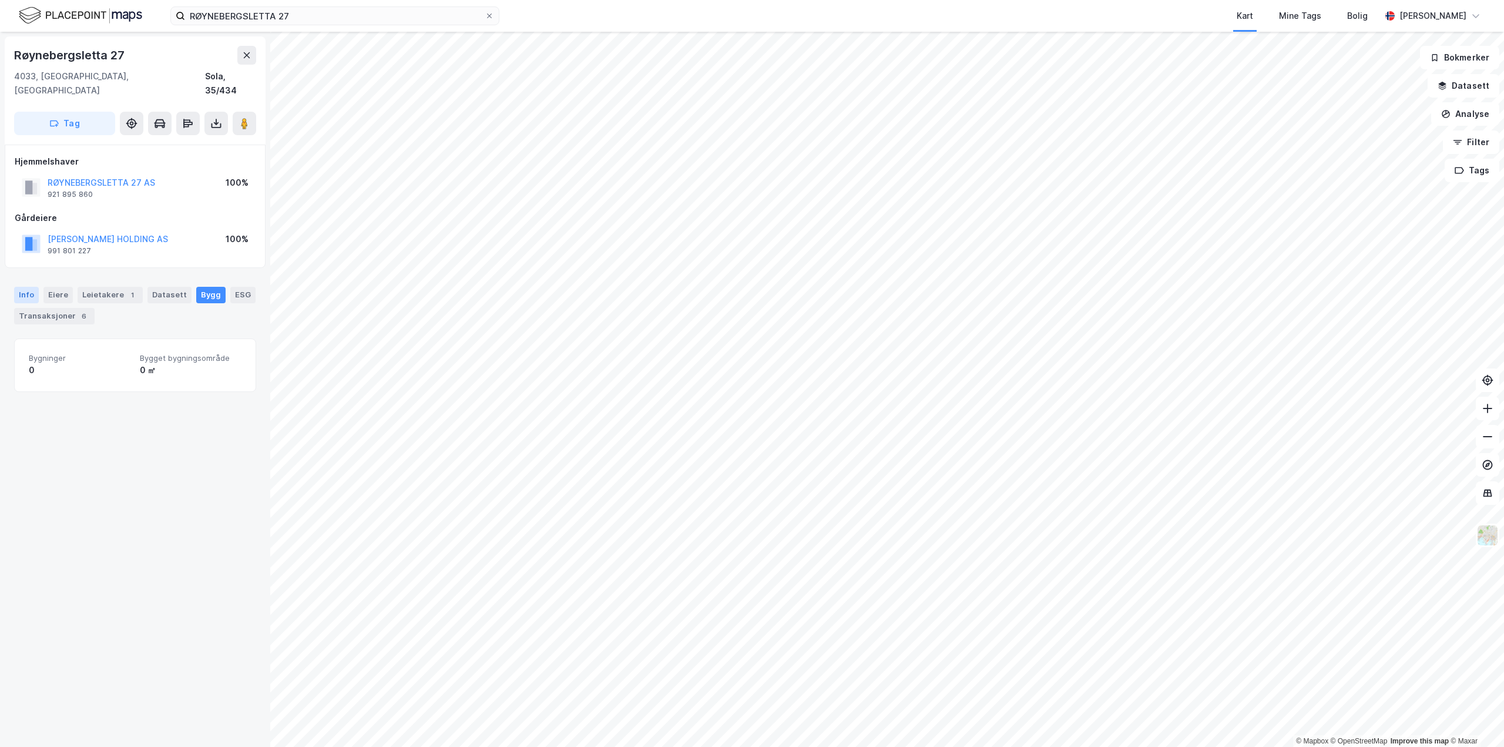
click at [30, 287] on div "Info" at bounding box center [26, 295] width 25 height 16
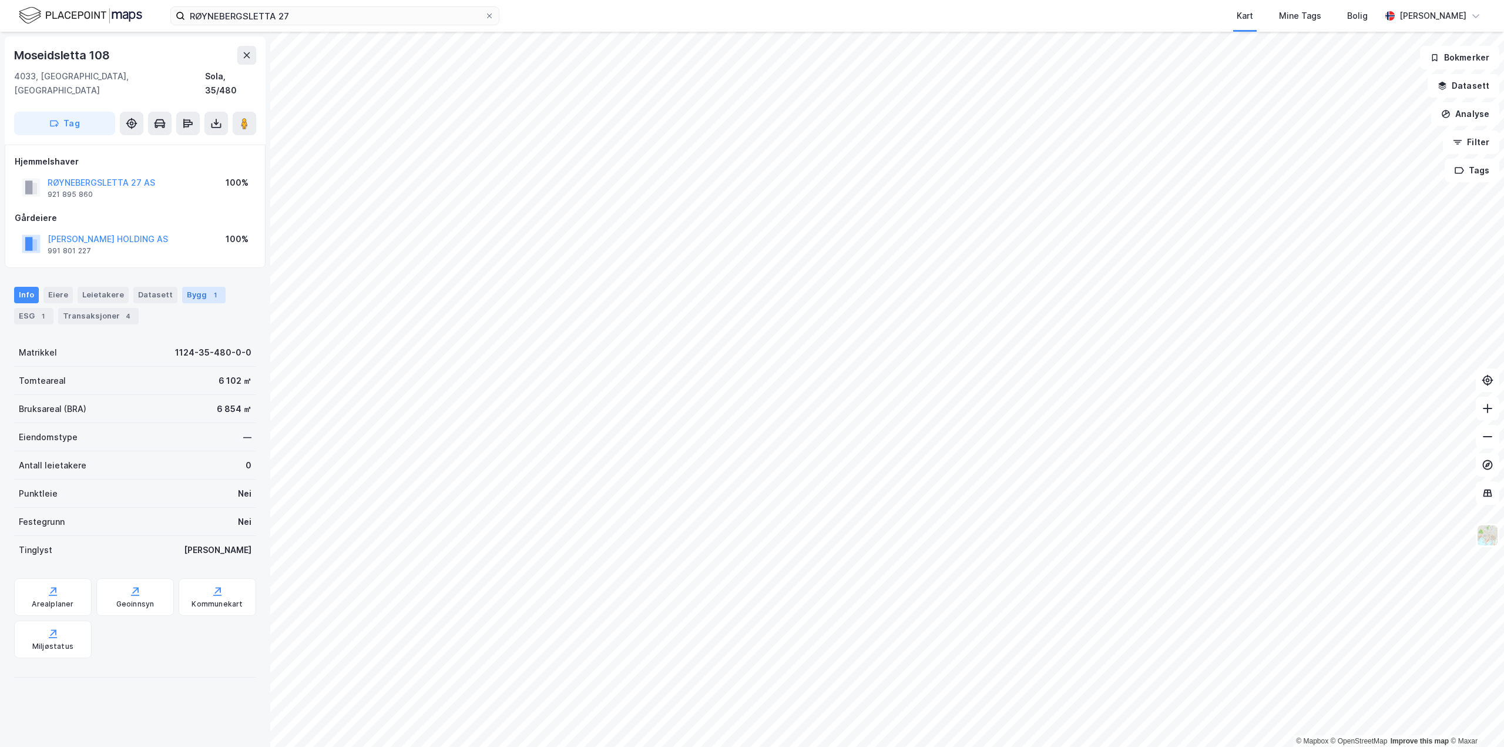
click at [191, 287] on div "Bygg 1" at bounding box center [203, 295] width 43 height 16
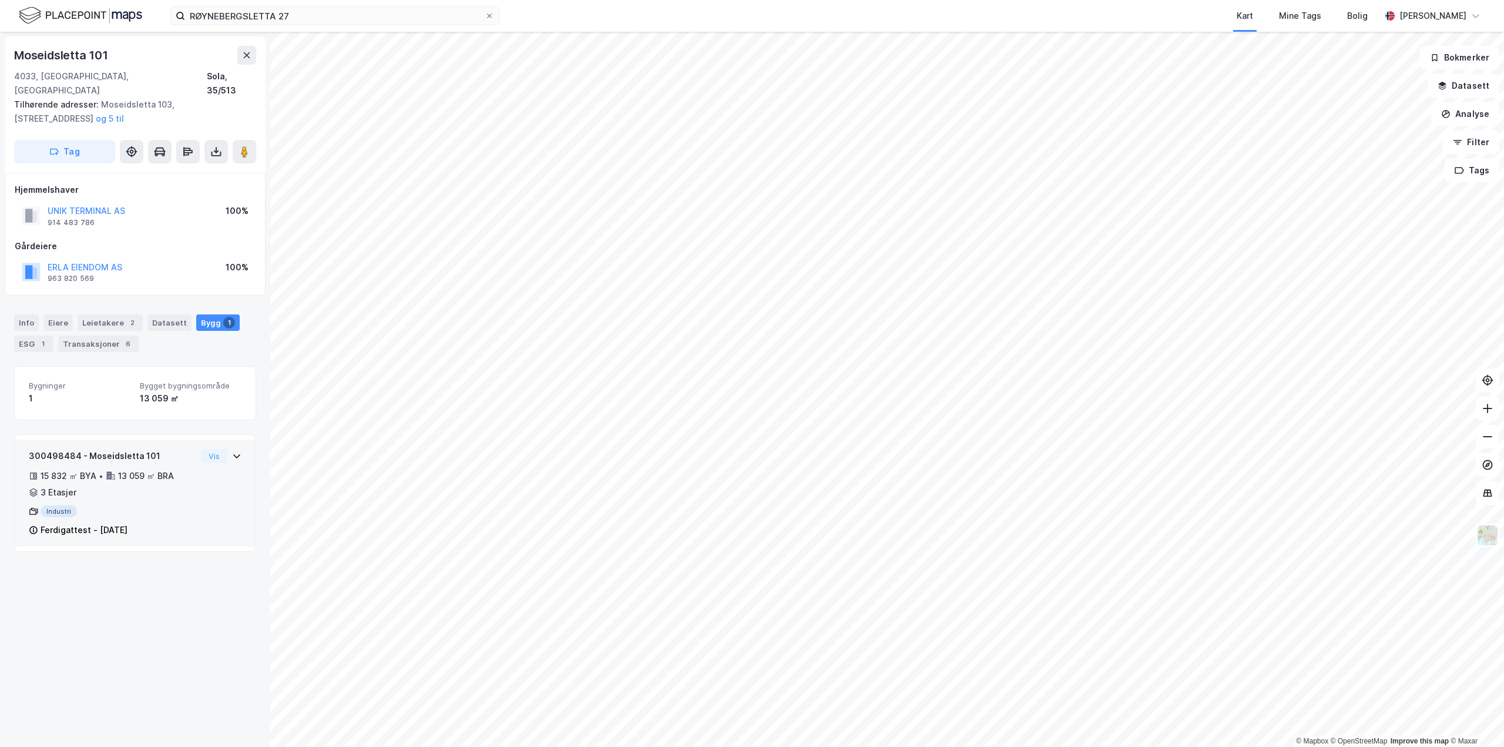
click at [233, 454] on icon at bounding box center [236, 456] width 7 height 4
click at [221, 449] on div "Vis" at bounding box center [221, 456] width 41 height 14
click at [176, 469] on div "15 832 ㎡ BYA • 13 059 ㎡ BRA • 3 Etasjer" at bounding box center [112, 484] width 167 height 31
click at [79, 314] on div "Leietakere 2" at bounding box center [110, 322] width 65 height 16
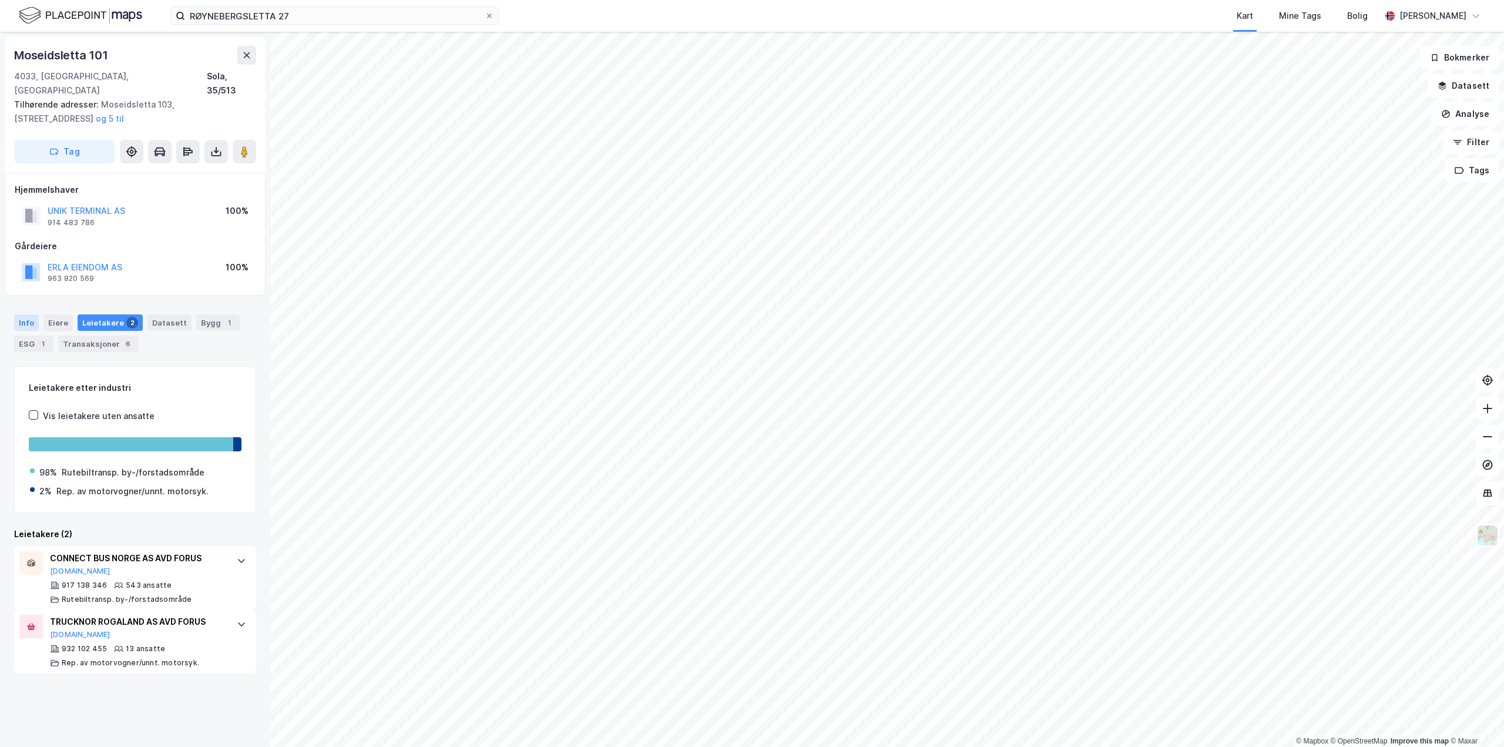
click at [24, 314] on div "Info" at bounding box center [26, 322] width 25 height 16
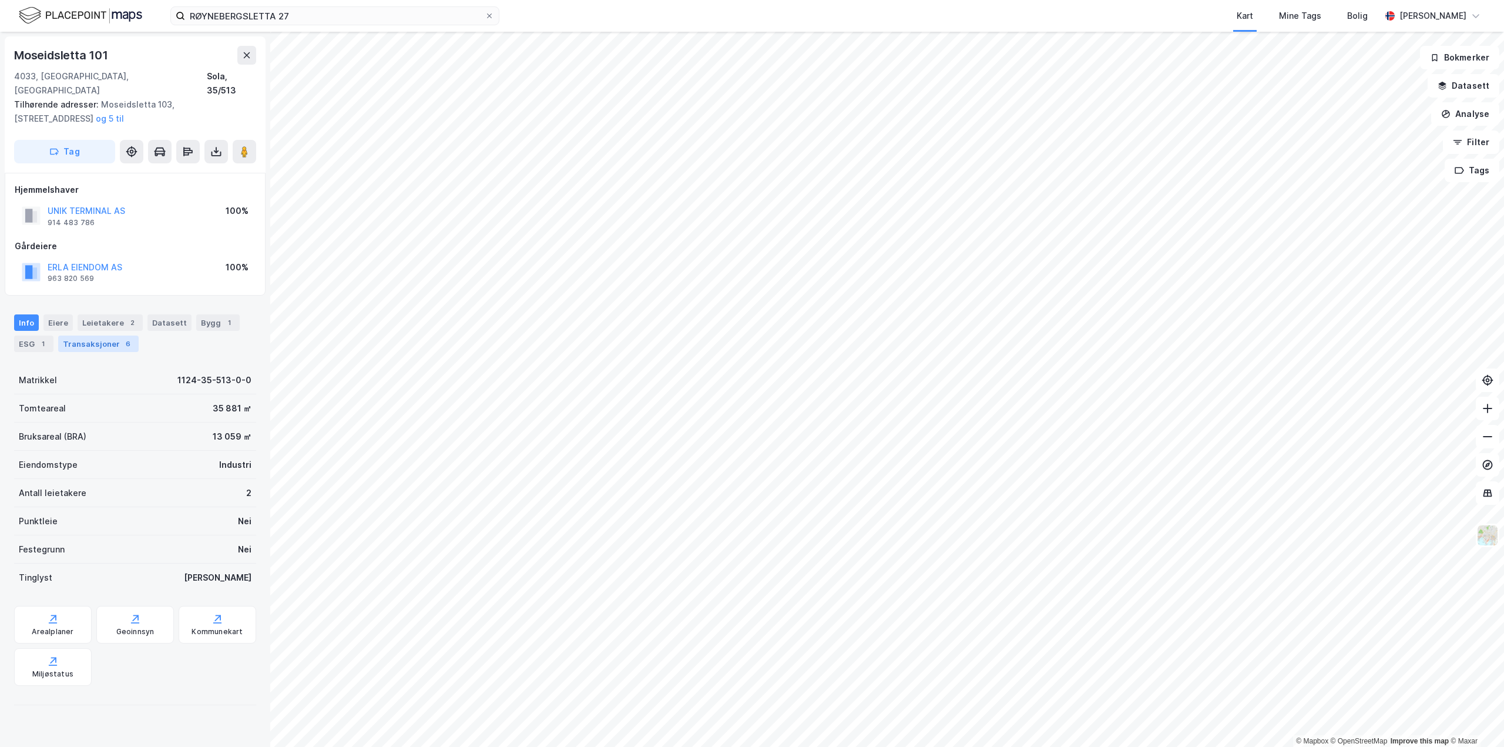
click at [91, 335] on div "Transaksjoner 6" at bounding box center [98, 343] width 80 height 16
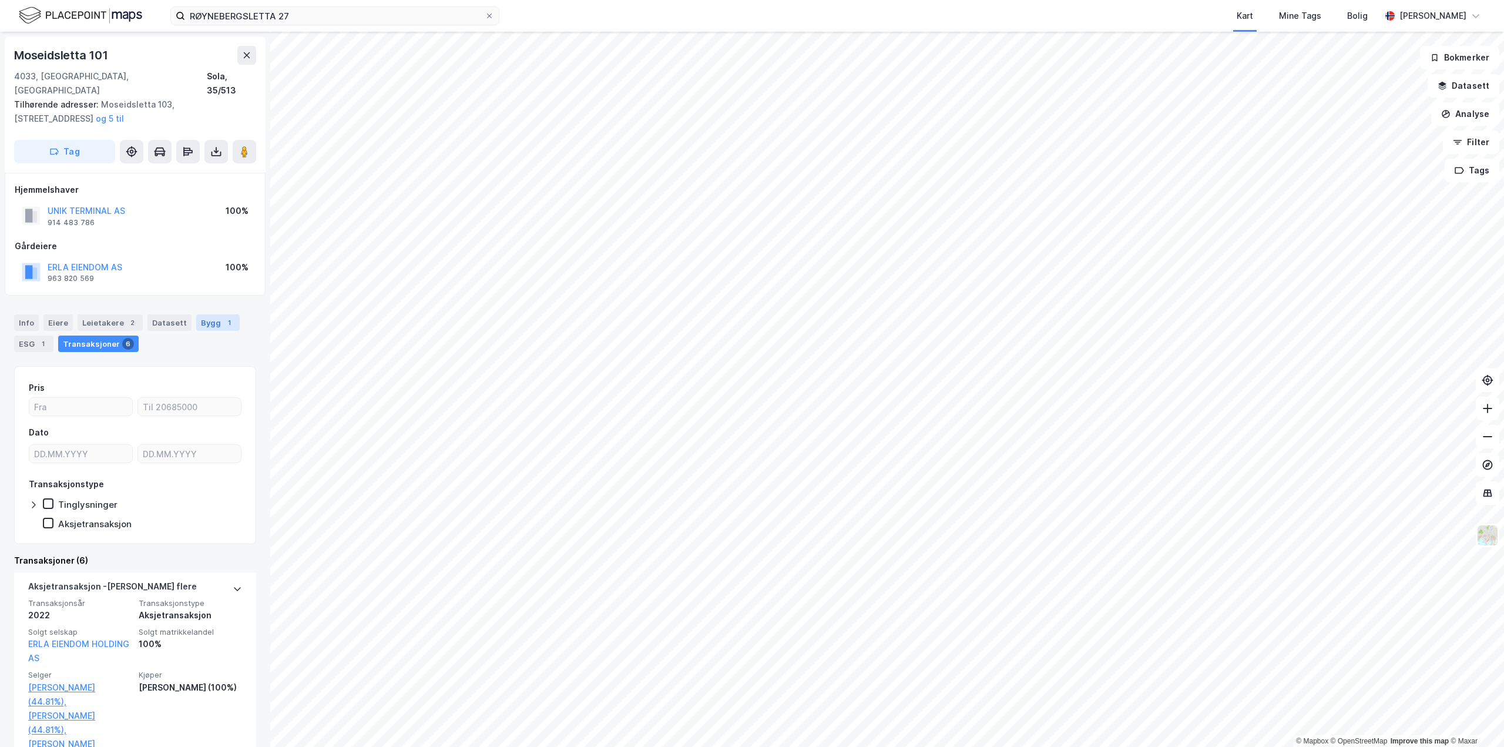
click at [202, 314] on div "Bygg 1" at bounding box center [217, 322] width 43 height 16
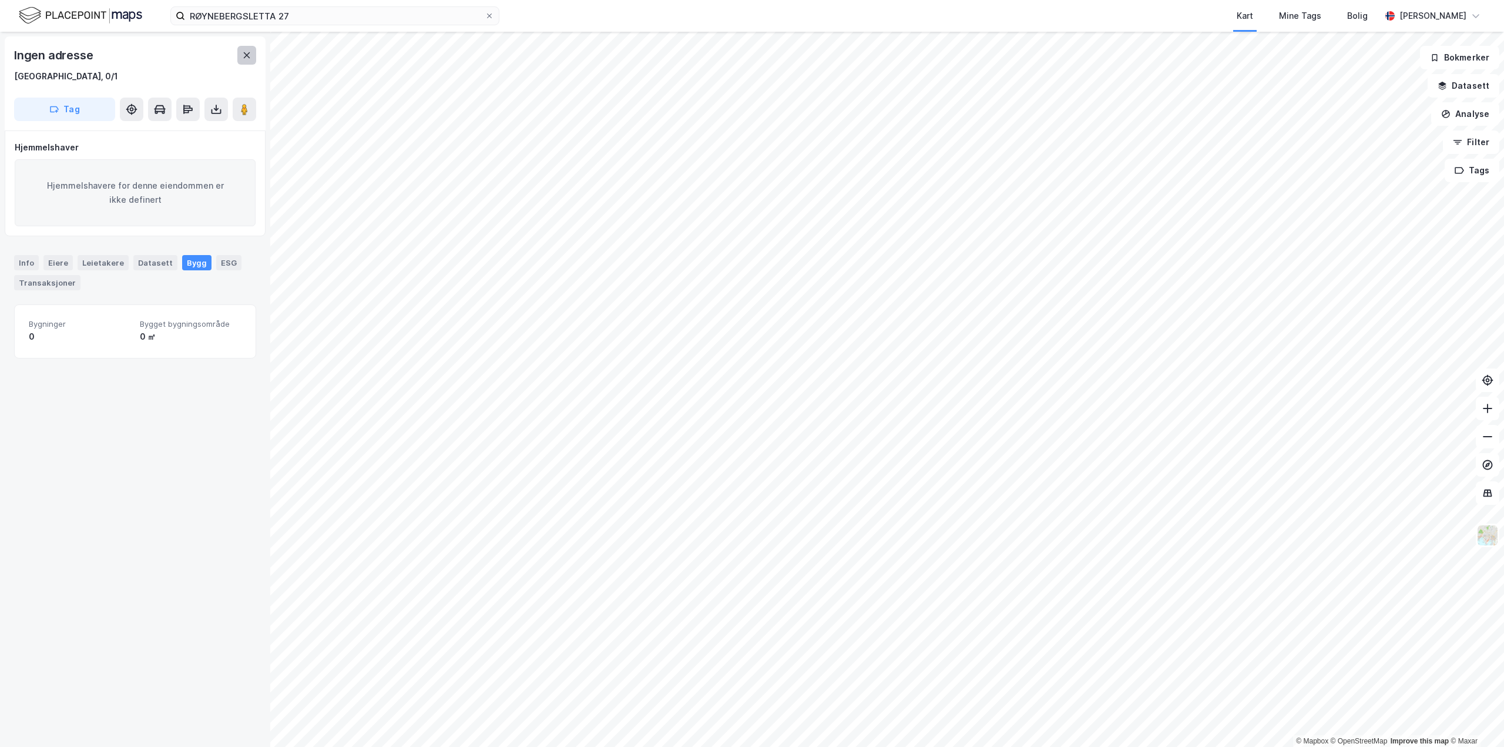
click at [239, 56] on button at bounding box center [246, 55] width 19 height 19
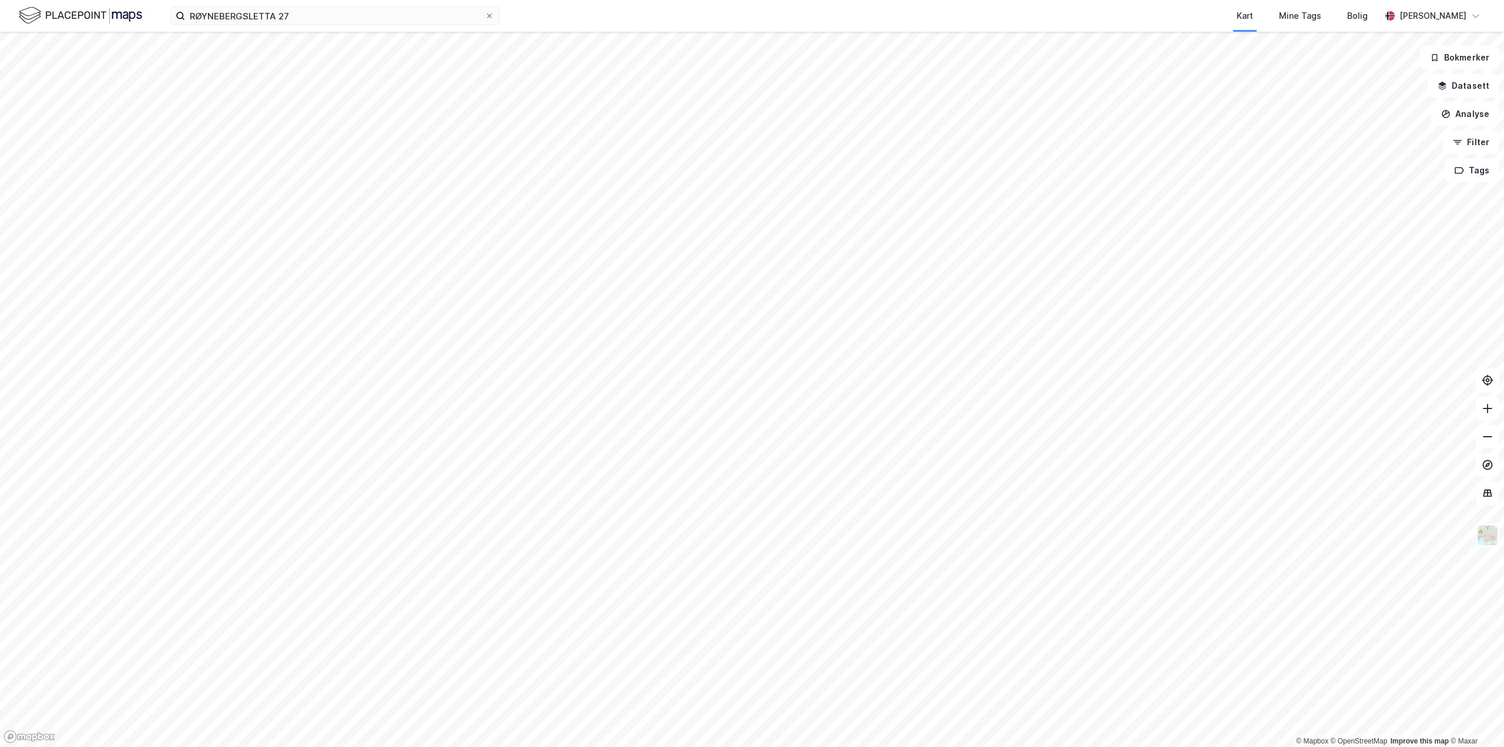
click at [718, 746] on html "RØYNEBERGSLETTA 27 Kart Mine Tags Bolig [PERSON_NAME] © Mapbox © OpenStreetMap …" at bounding box center [752, 373] width 1504 height 747
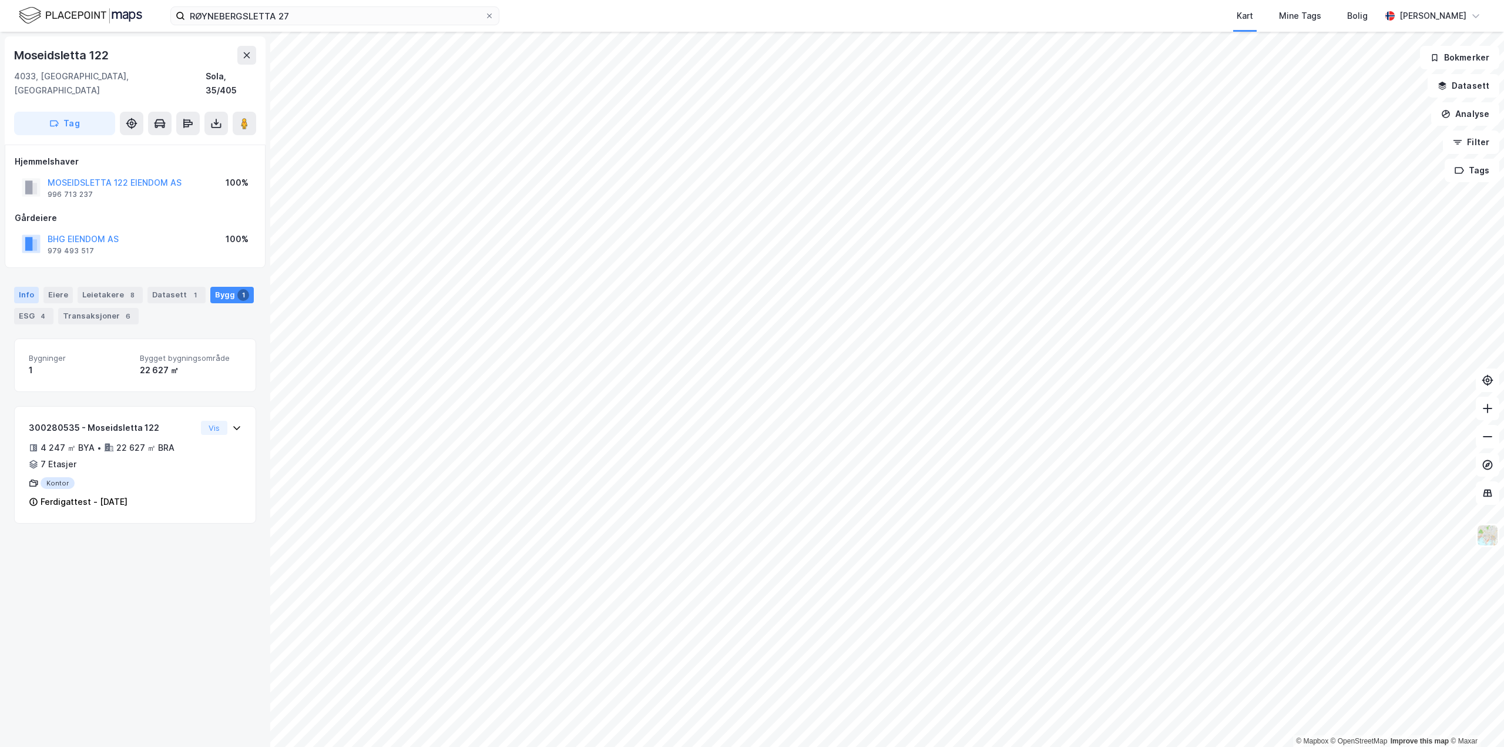
click at [24, 287] on div "Info" at bounding box center [26, 295] width 25 height 16
